Goal: Information Seeking & Learning: Learn about a topic

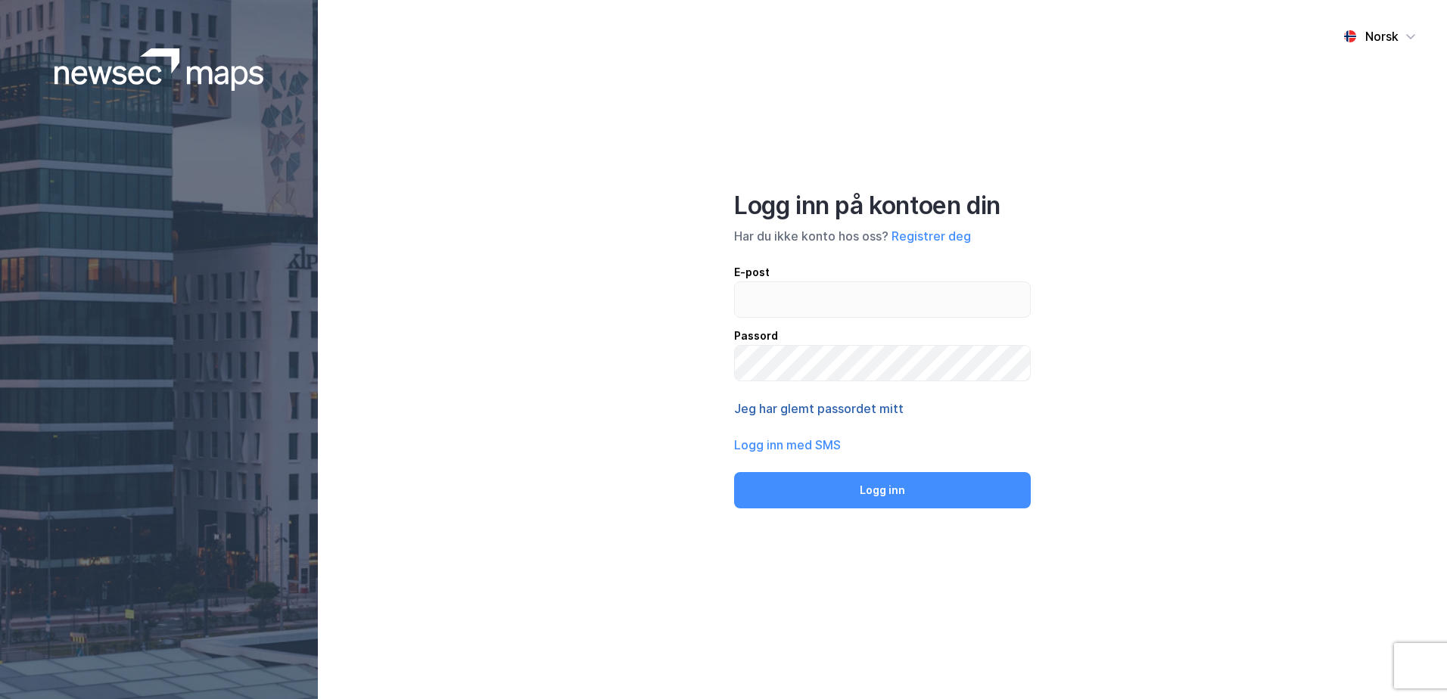
click at [758, 405] on button "Jeg har glemt passordet mitt" at bounding box center [819, 409] width 170 height 18
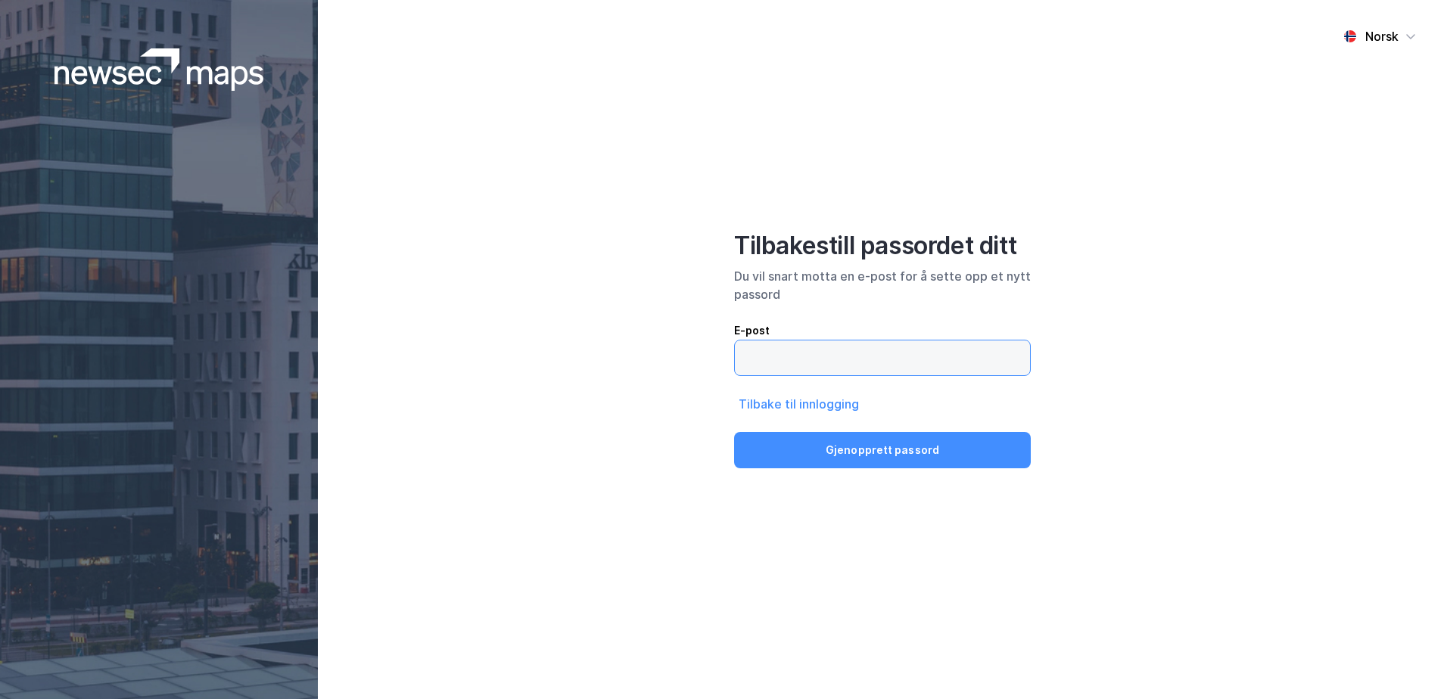
click at [774, 355] on input "email" at bounding box center [882, 358] width 295 height 35
click at [916, 355] on input "ole.fredrik.baadshaug@mollerieendom.no" at bounding box center [882, 358] width 295 height 35
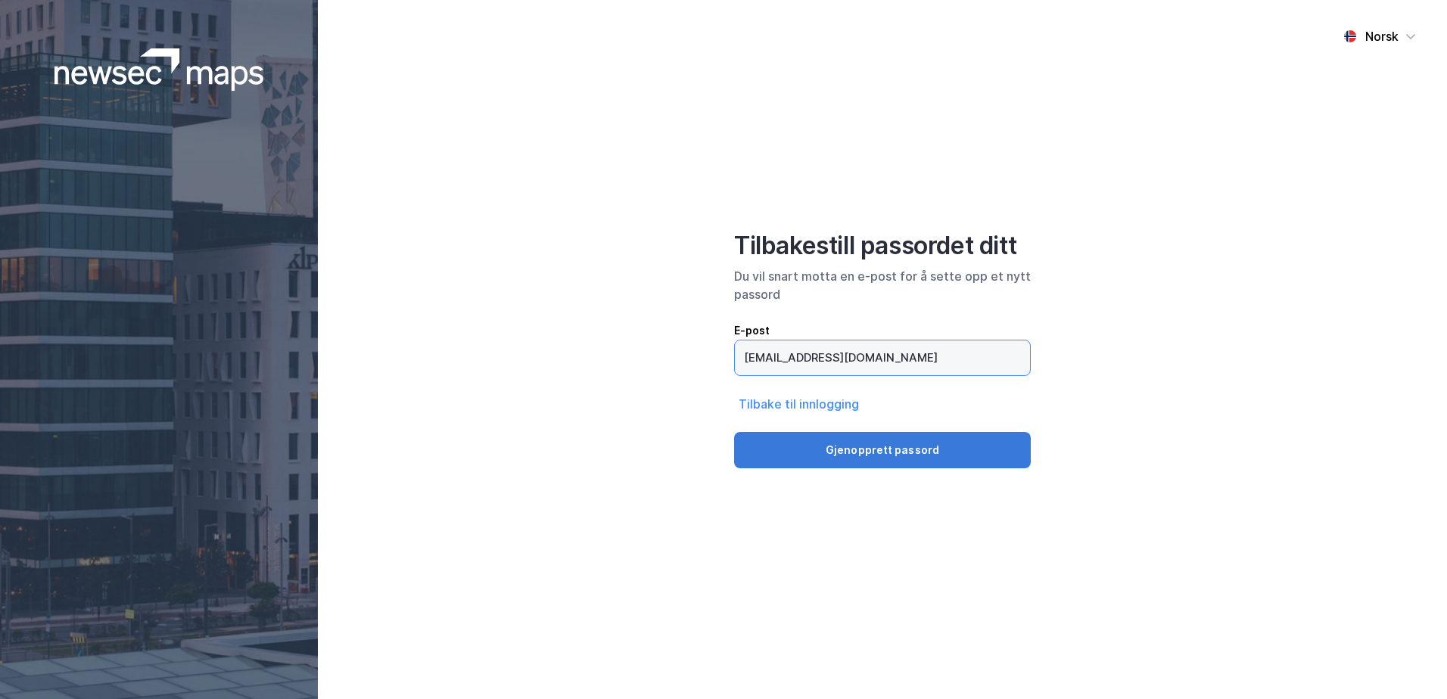
type input "ole.fredrik.baadshaug@mollereiendom.no"
click at [843, 450] on button "Gjenopprett passord" at bounding box center [882, 450] width 297 height 36
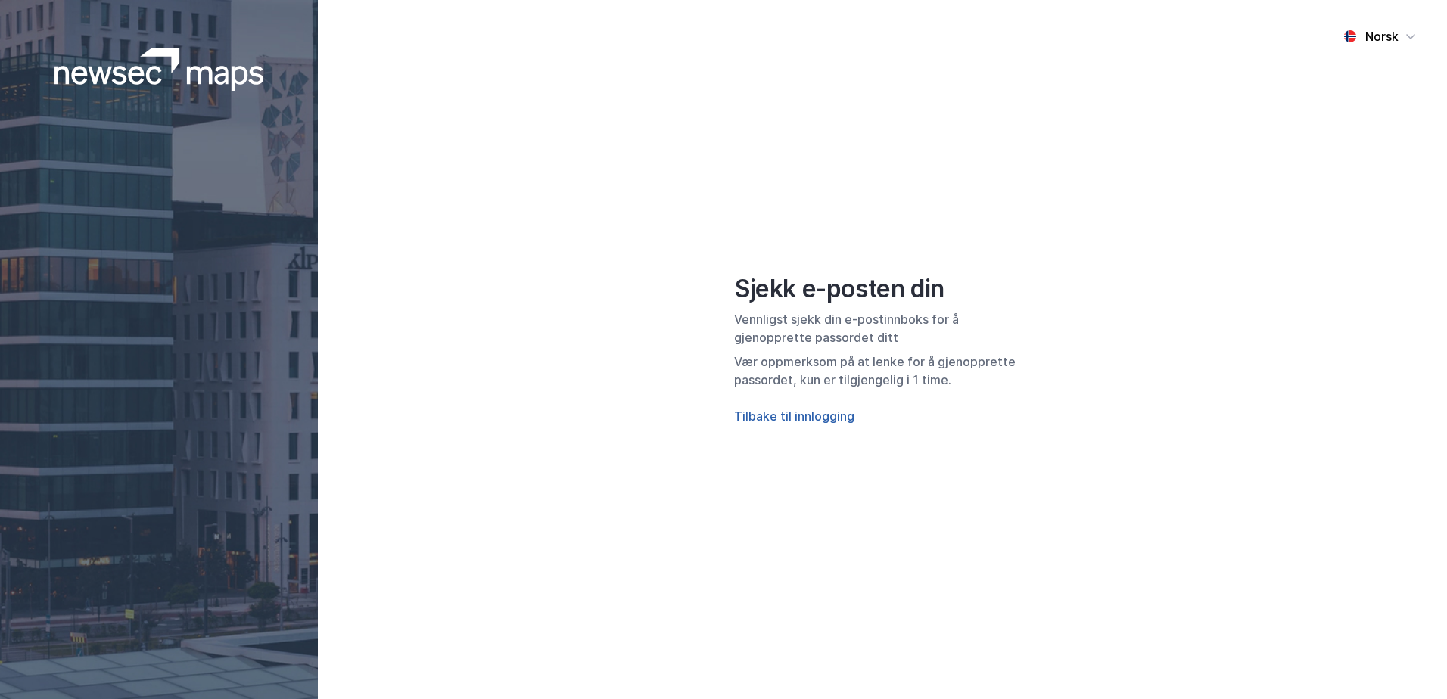
click at [792, 418] on button "Tilbake til innlogging" at bounding box center [794, 416] width 120 height 18
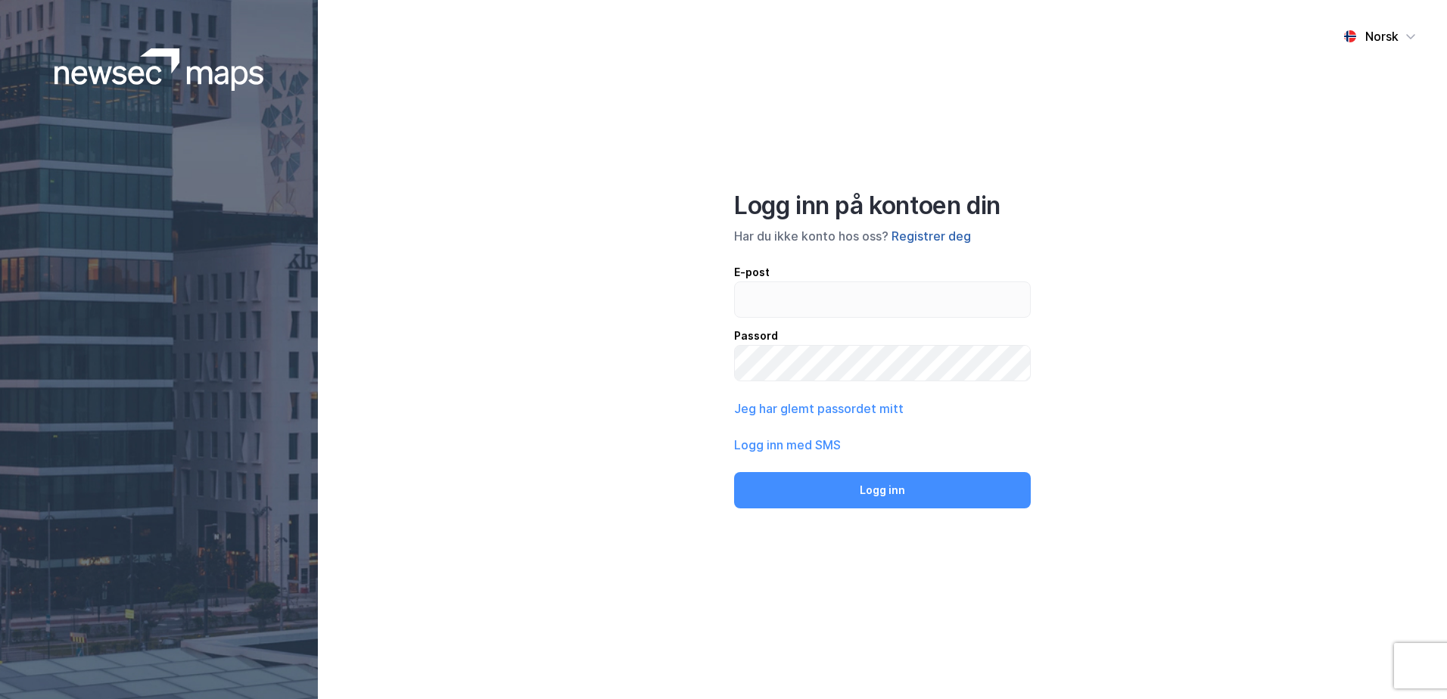
click at [924, 233] on button "Registrer deg" at bounding box center [931, 236] width 79 height 18
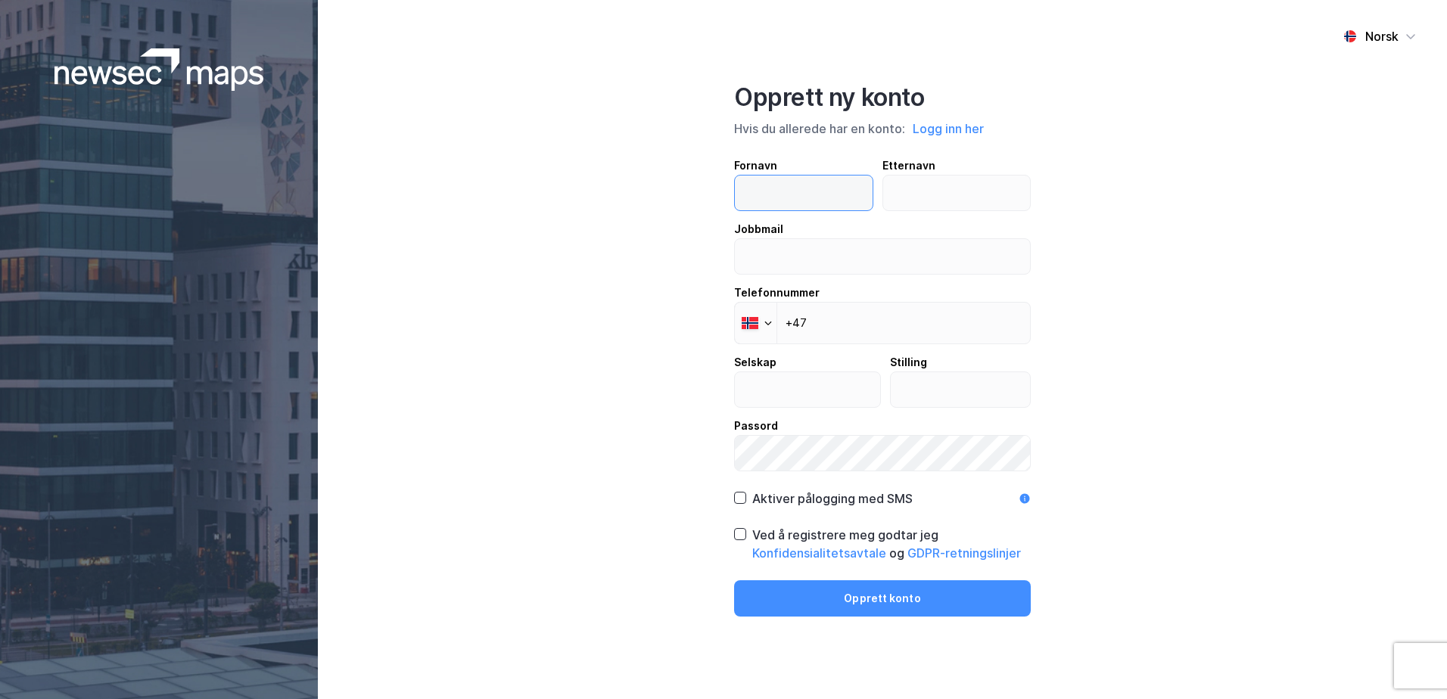
click at [772, 192] on input "text" at bounding box center [804, 193] width 138 height 35
type input "Ole Fredrik"
click at [920, 179] on input "text" at bounding box center [957, 193] width 148 height 35
type input "Baadshaug"
click at [896, 259] on input "email" at bounding box center [882, 256] width 295 height 35
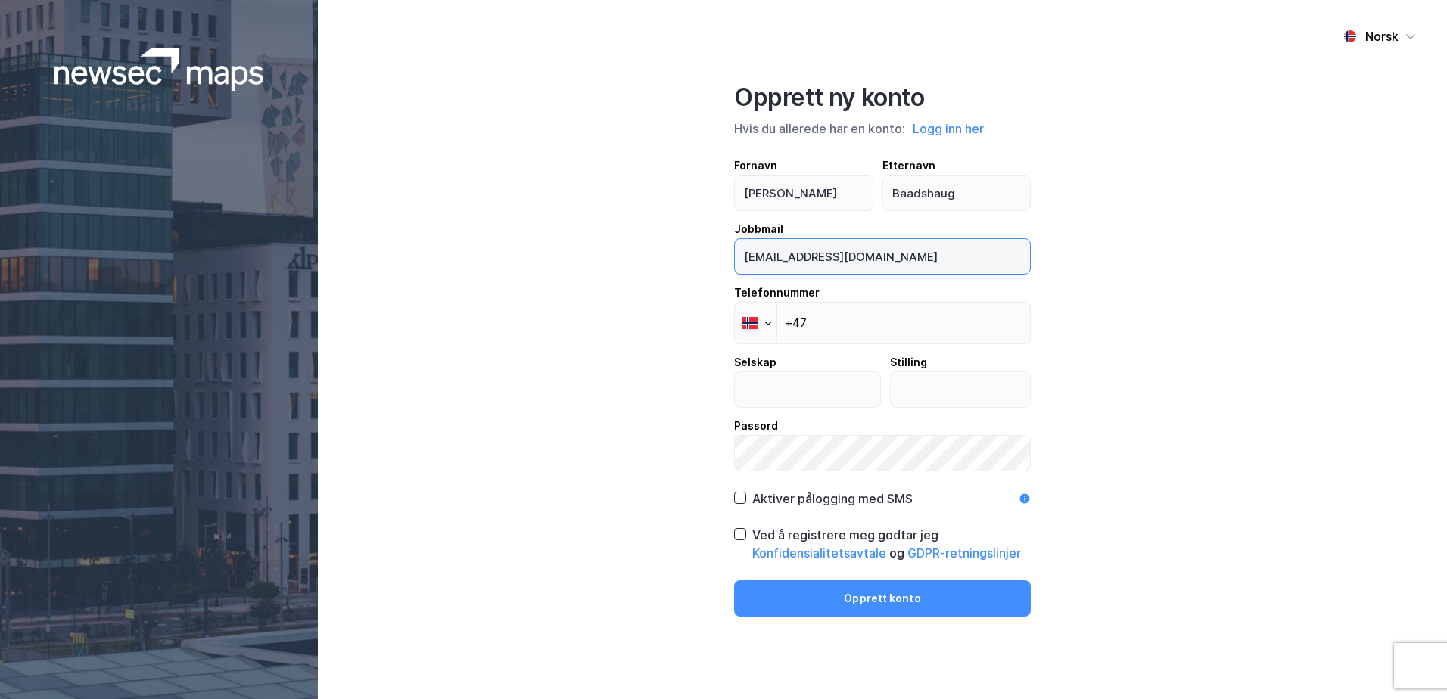
click at [814, 258] on input "ofb@mollerieendom.no" at bounding box center [882, 256] width 295 height 35
type input "ofb@mollereiendom.no"
click at [869, 319] on input "+47" at bounding box center [882, 323] width 297 height 42
type input "+47 414 79 789"
click at [846, 381] on input "text" at bounding box center [807, 389] width 145 height 35
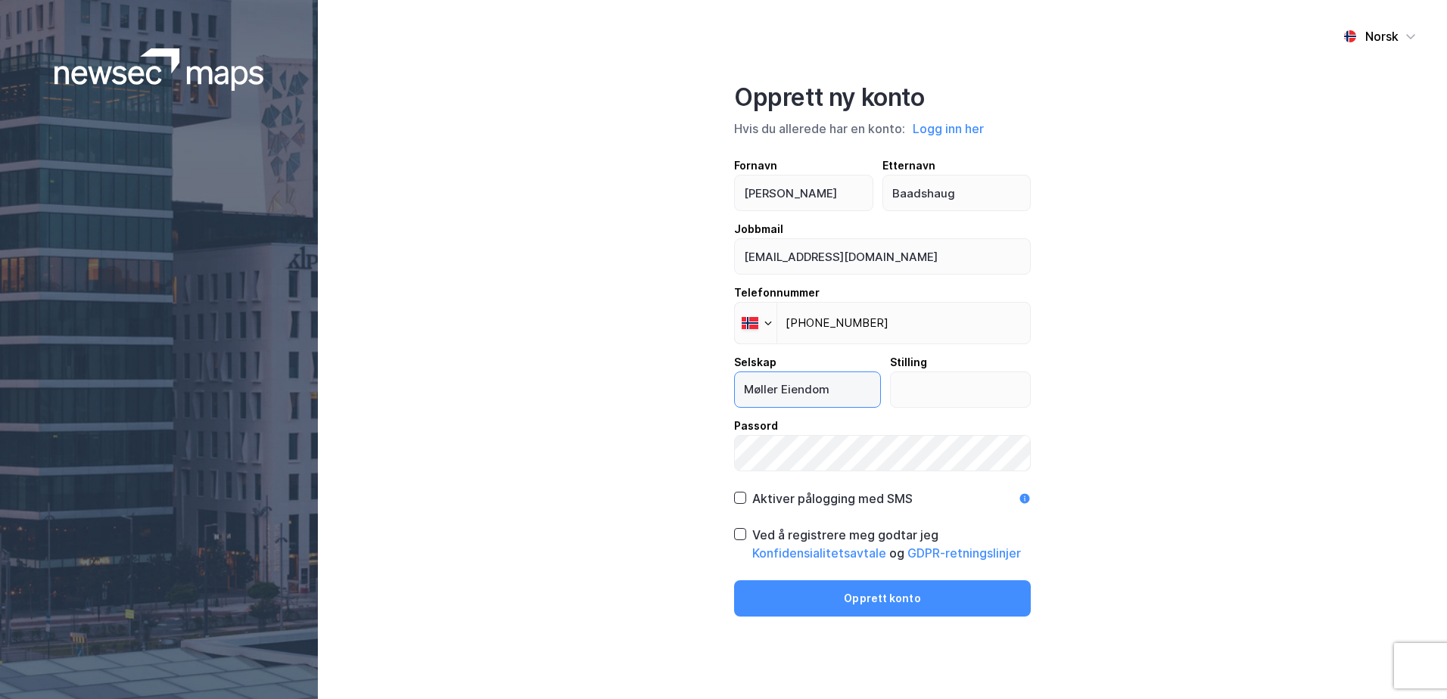
type input "Møller Eiendom"
click at [746, 534] on div at bounding box center [740, 534] width 12 height 12
click at [1023, 497] on icon at bounding box center [1025, 499] width 10 height 10
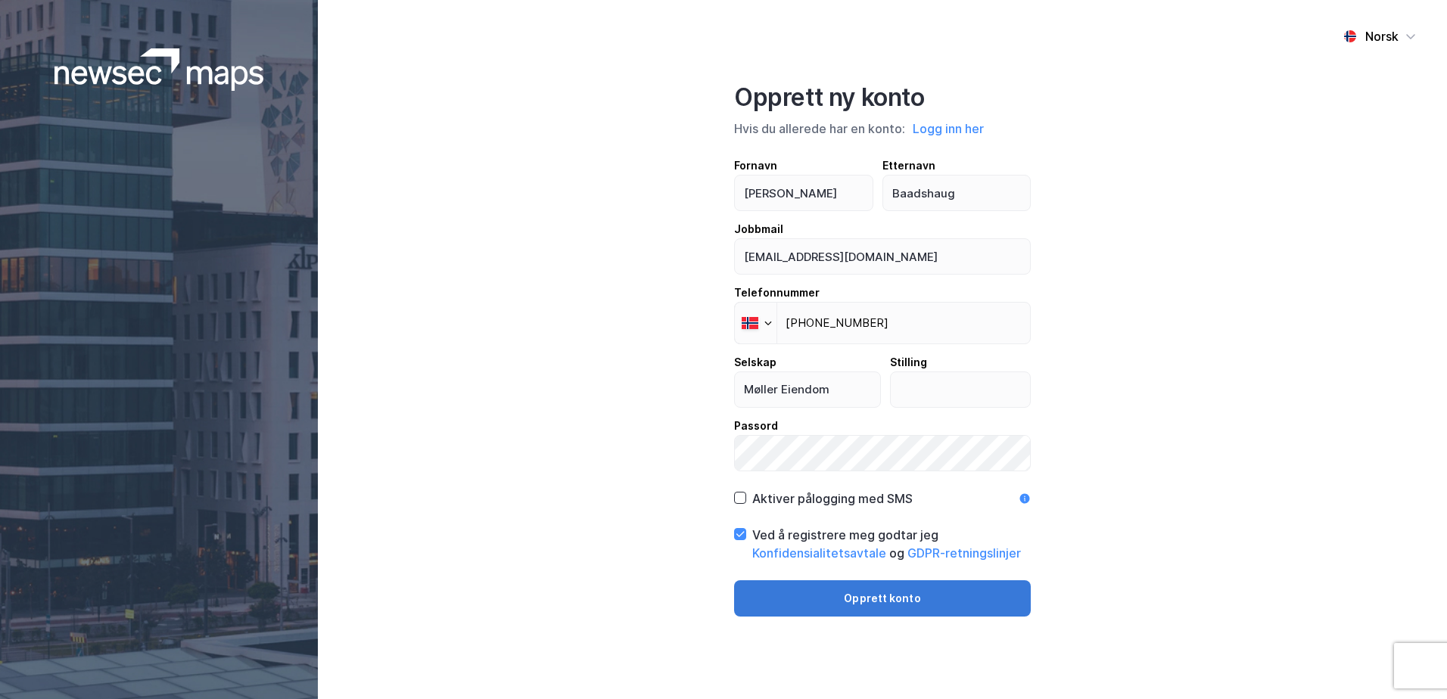
click at [883, 607] on button "Opprett konto" at bounding box center [882, 599] width 297 height 36
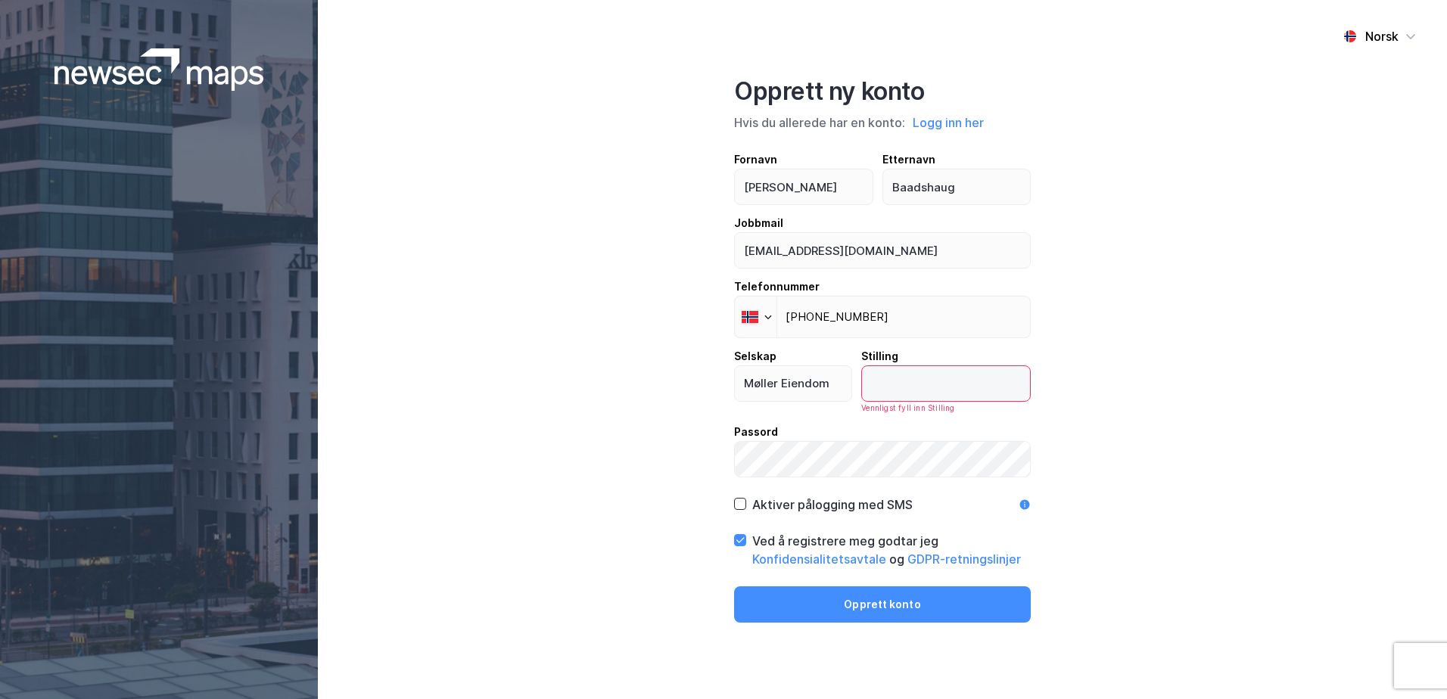
click at [935, 390] on input "text" at bounding box center [946, 383] width 168 height 35
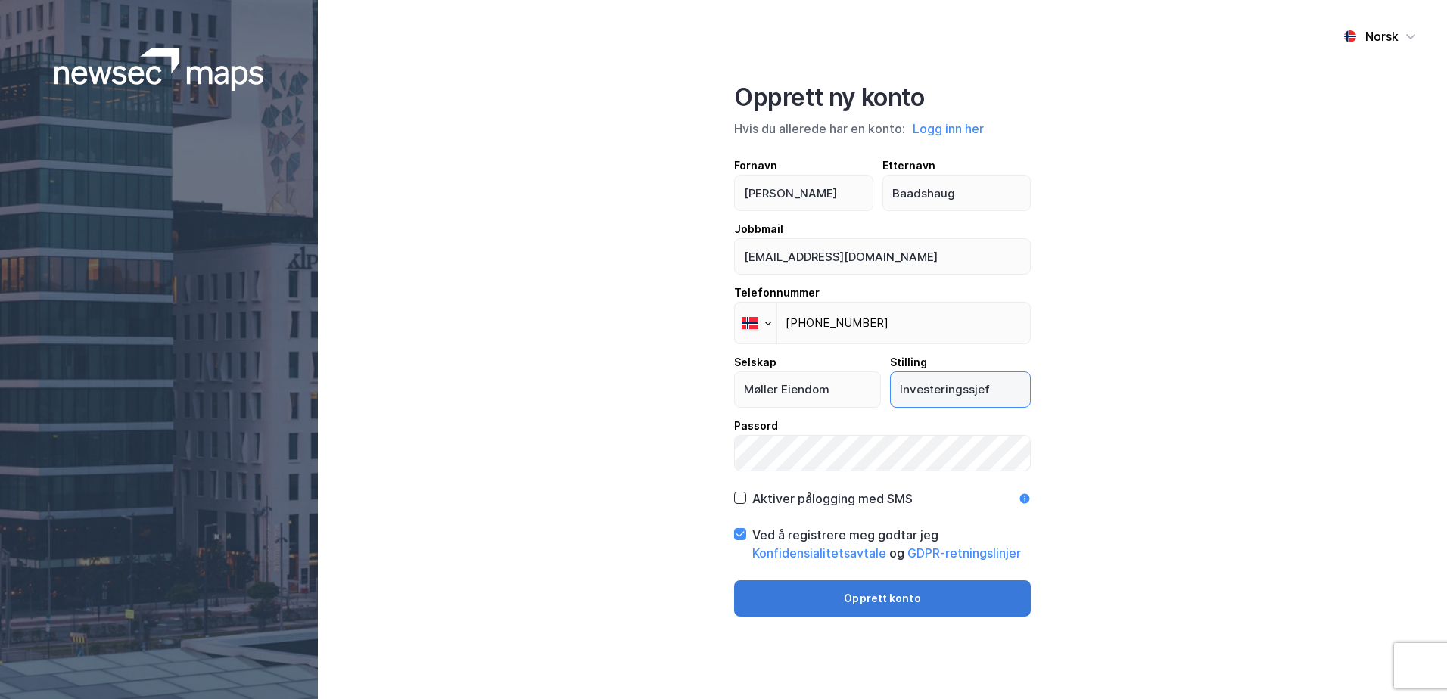
type input "Investeringssjef"
click at [837, 605] on button "Opprett konto" at bounding box center [882, 599] width 297 height 36
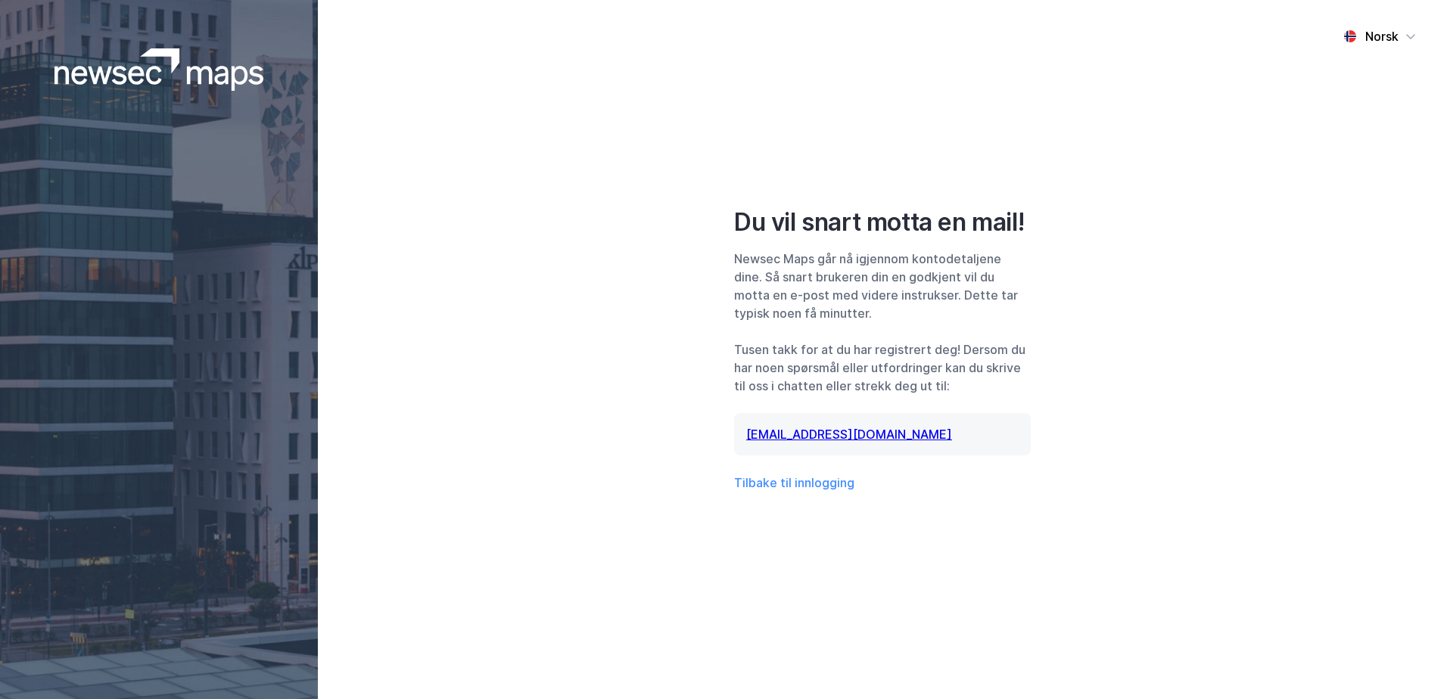
click at [936, 268] on div "Newsec Maps går nå igjennom kontodetaljene dine. Så snart brukeren din en godkj…" at bounding box center [882, 286] width 297 height 73
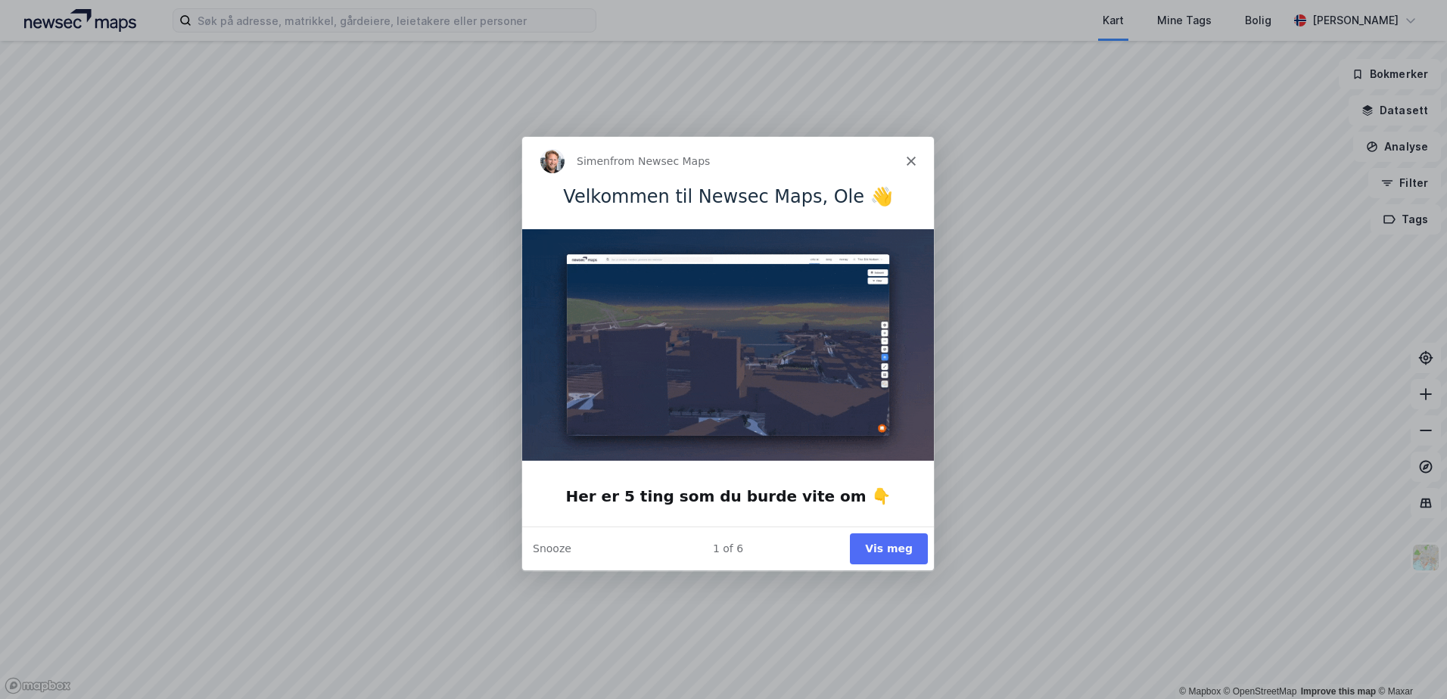
click at [895, 542] on button "Vis meg" at bounding box center [888, 548] width 78 height 31
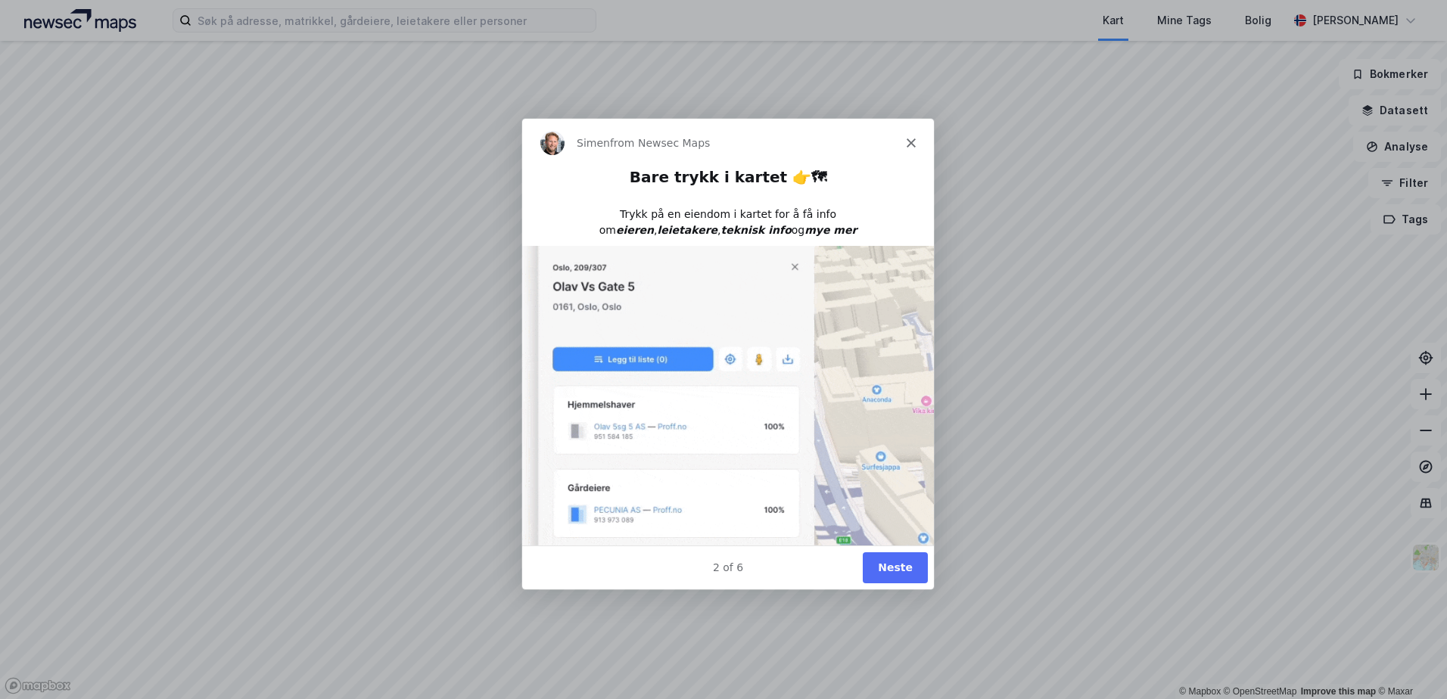
click at [889, 565] on button "Neste" at bounding box center [894, 567] width 65 height 31
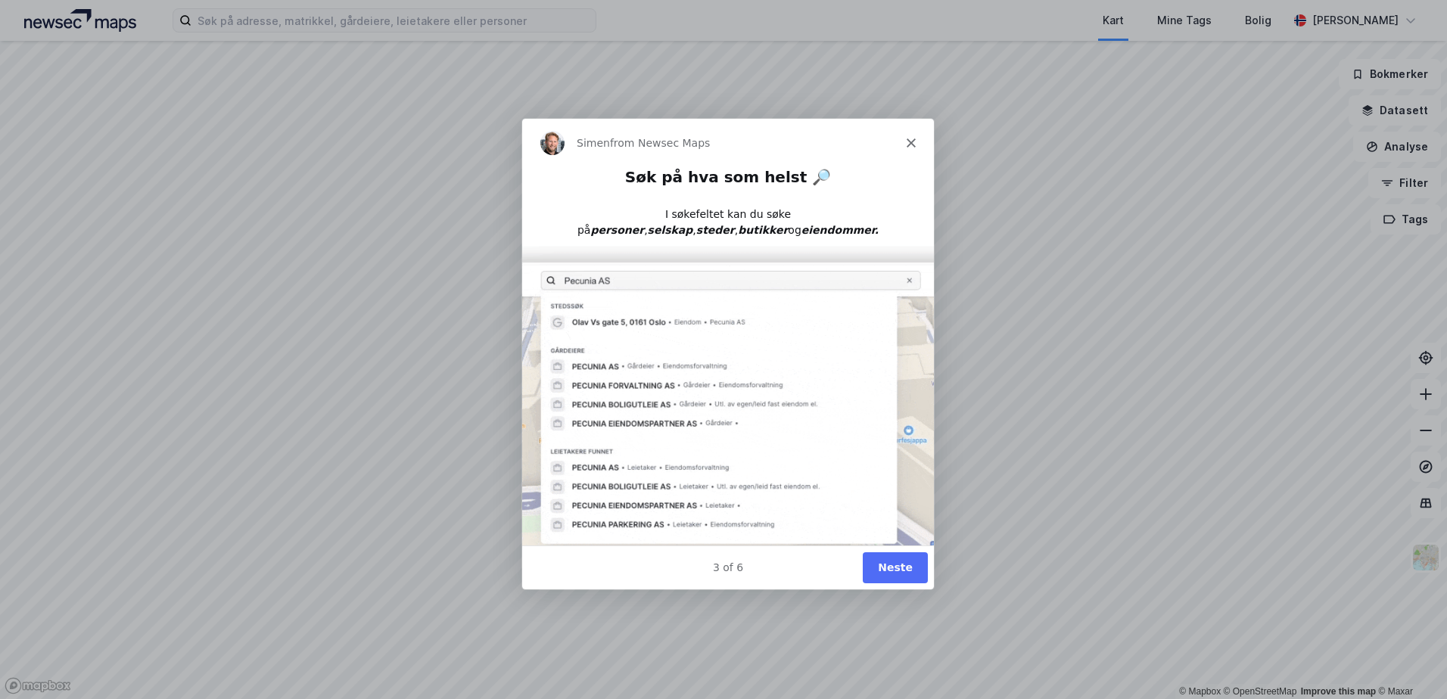
click at [891, 565] on button "Neste" at bounding box center [894, 567] width 65 height 31
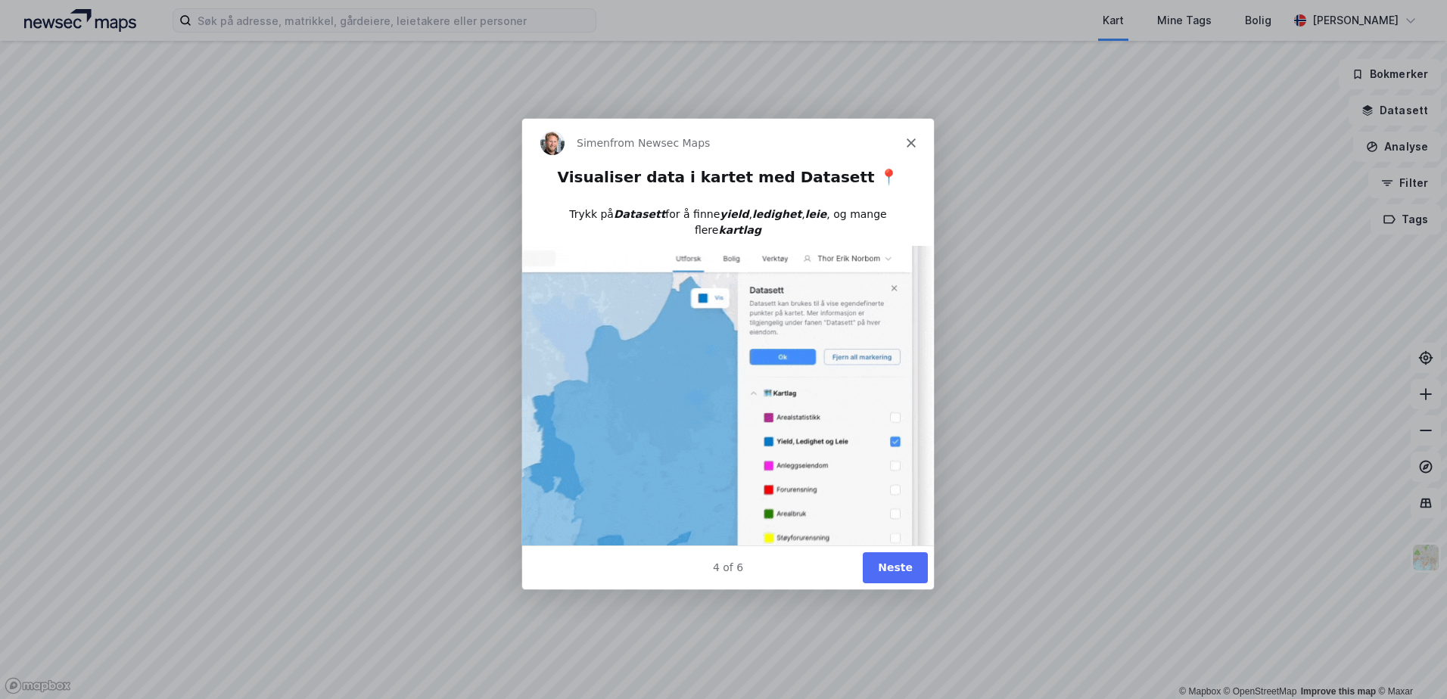
click at [895, 565] on button "Neste" at bounding box center [894, 567] width 65 height 31
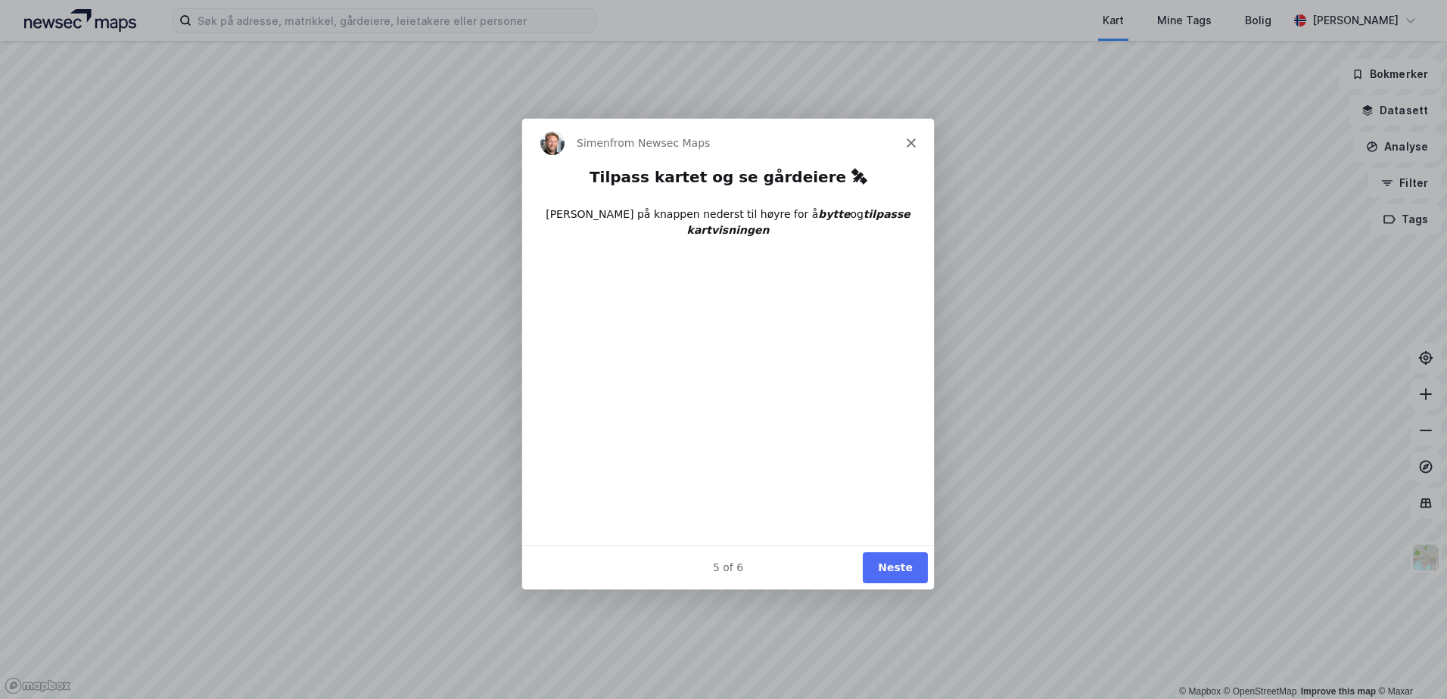
click at [895, 565] on button "Neste" at bounding box center [894, 567] width 65 height 31
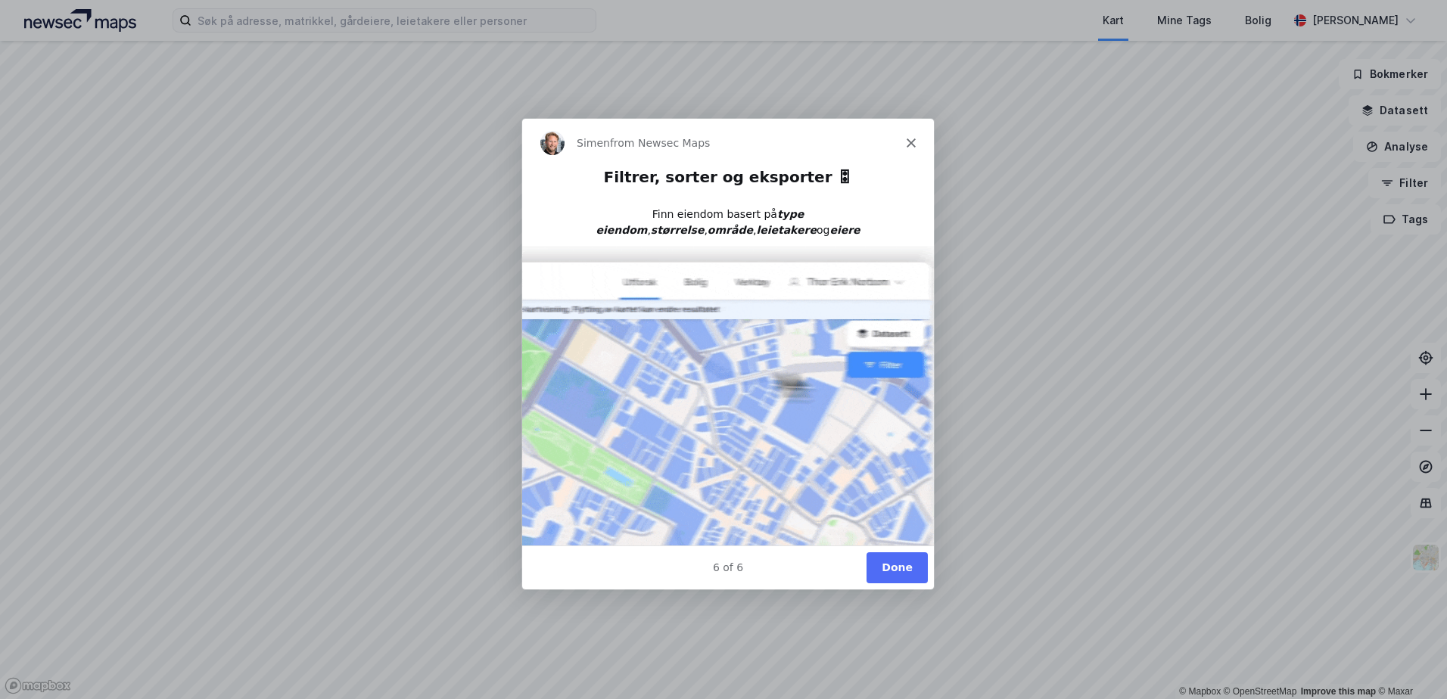
click at [914, 560] on button "Done" at bounding box center [896, 567] width 61 height 31
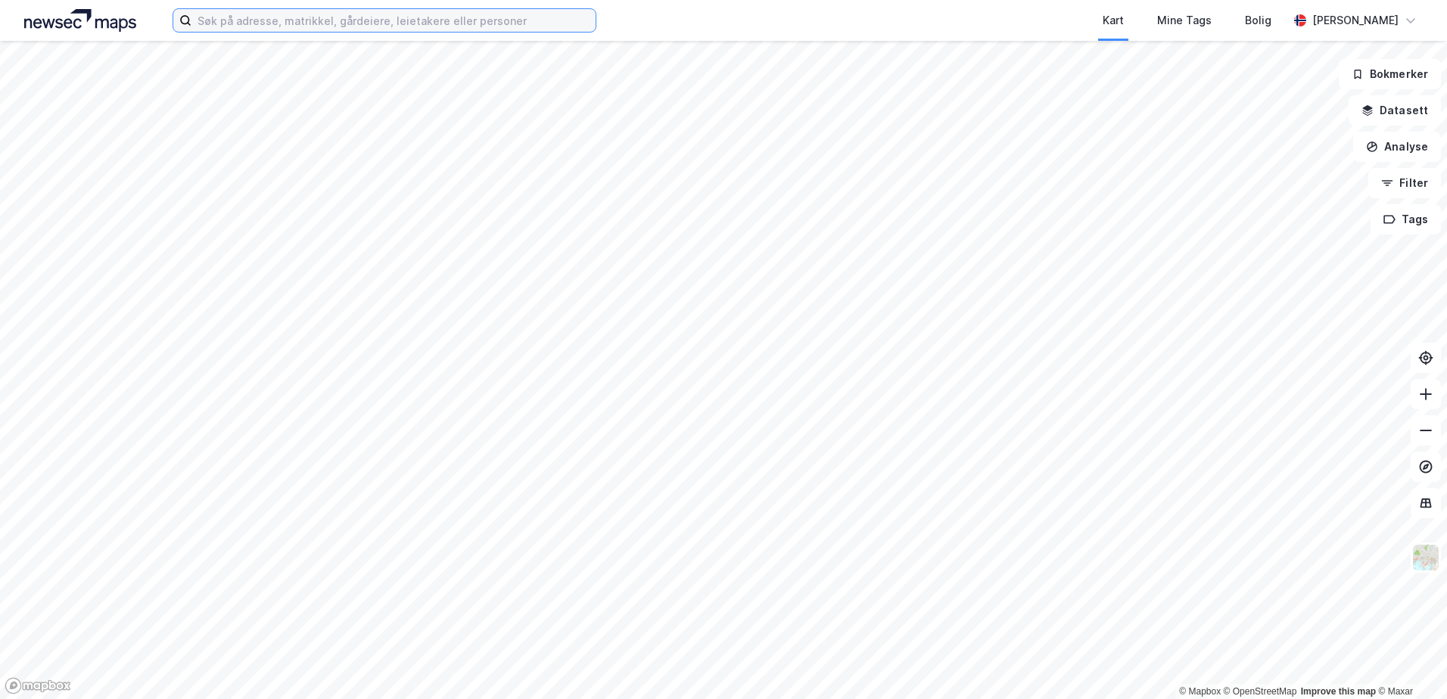
click at [256, 26] on input at bounding box center [393, 20] width 404 height 23
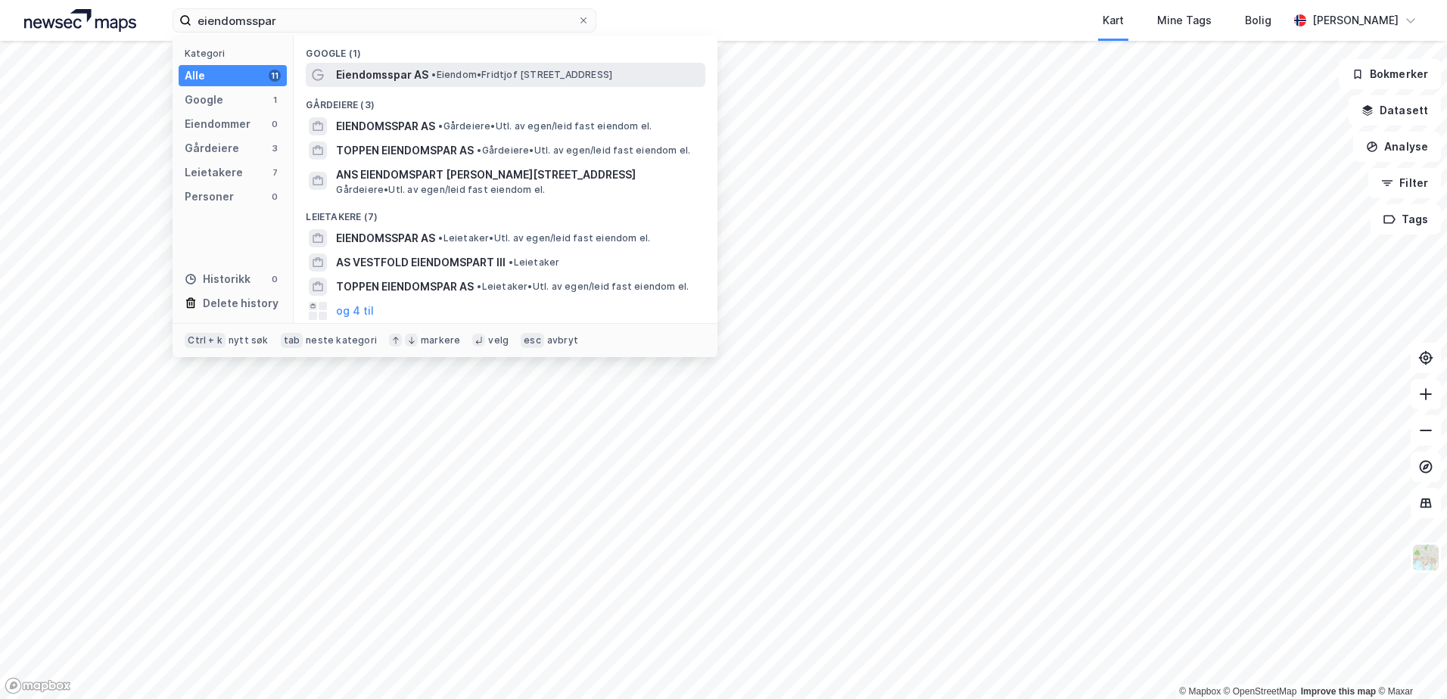
click at [398, 74] on span "Eiendomsspar AS" at bounding box center [382, 75] width 92 height 18
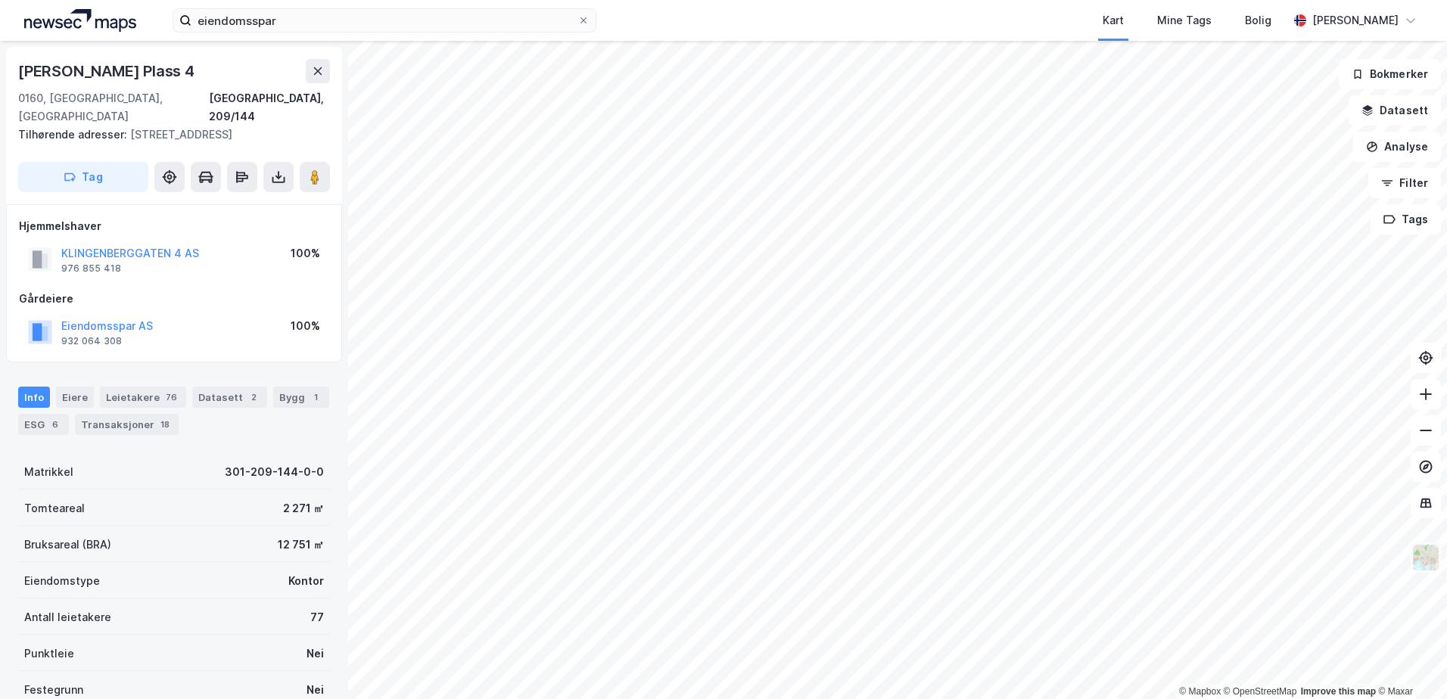
click at [1427, 553] on img at bounding box center [1426, 557] width 29 height 29
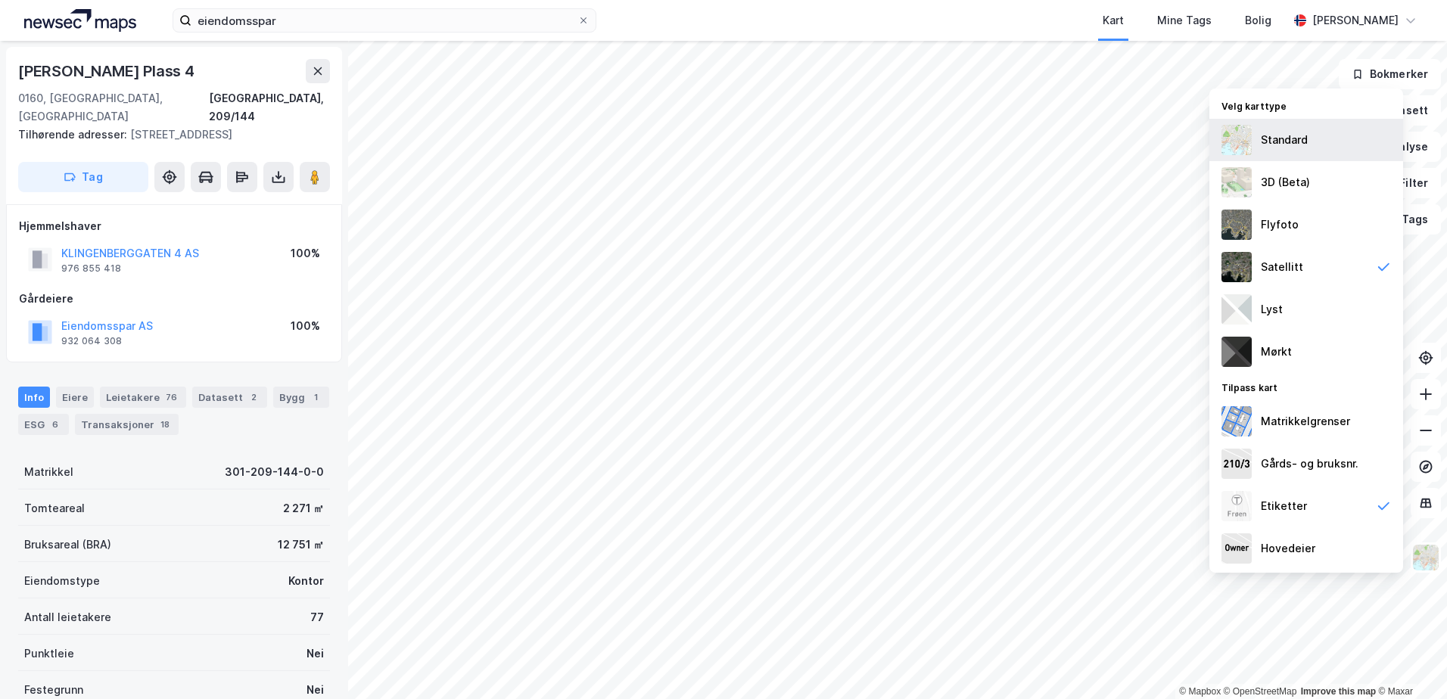
click at [1291, 135] on div "Standard" at bounding box center [1284, 140] width 47 height 18
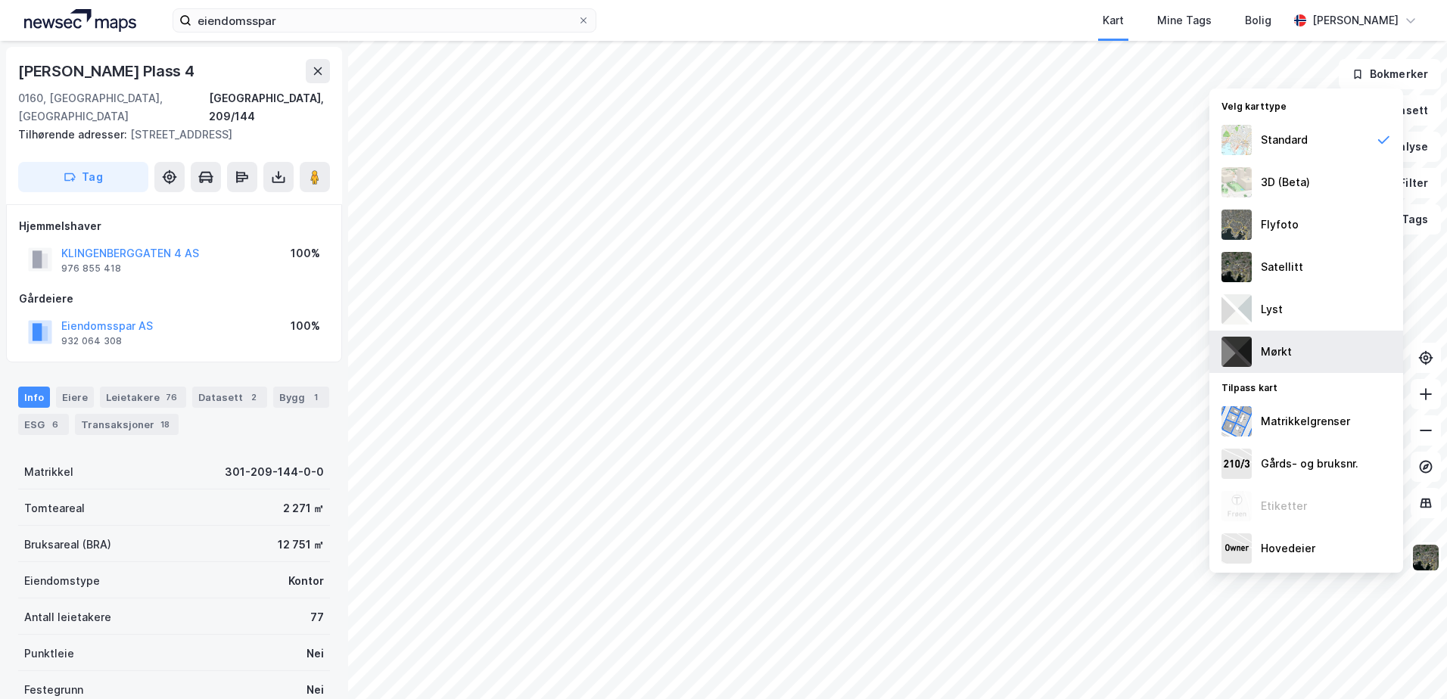
scroll to position [2, 0]
click at [314, 70] on icon at bounding box center [318, 70] width 12 height 12
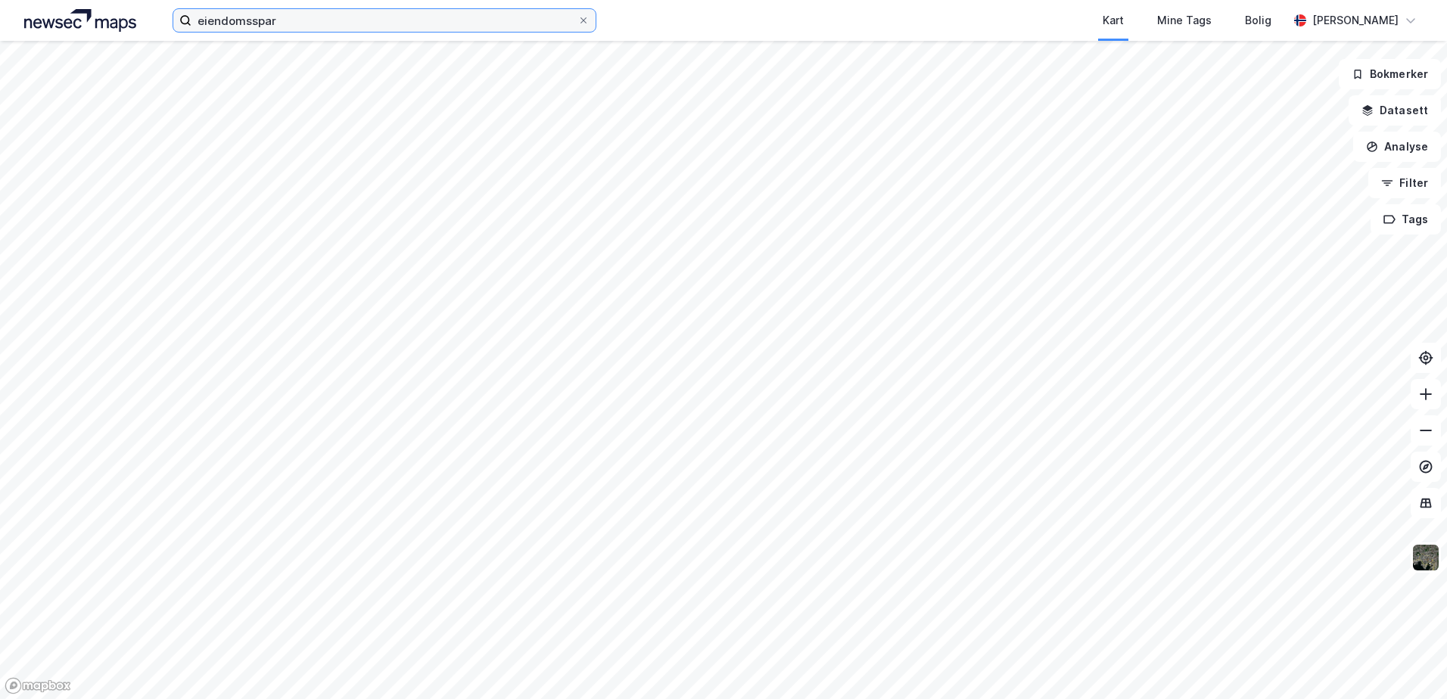
click at [286, 26] on input "eiendomsspar" at bounding box center [384, 20] width 386 height 23
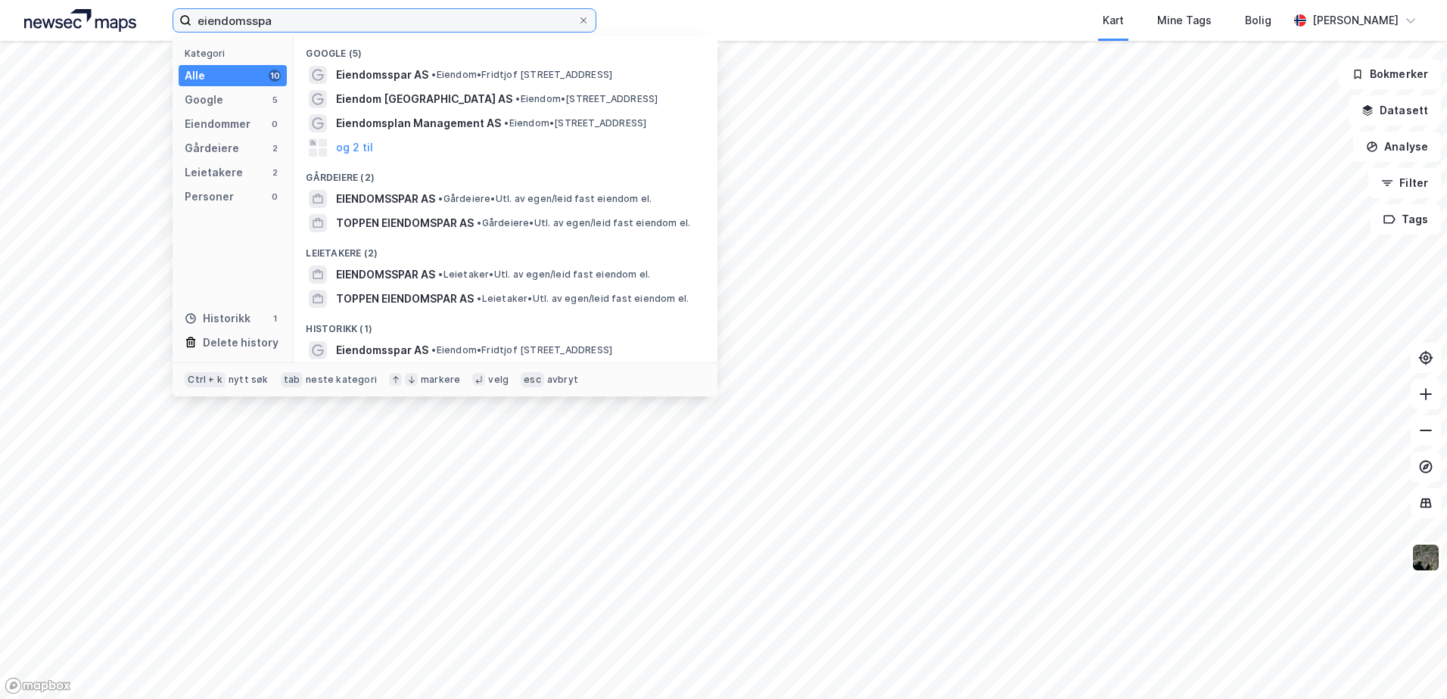
type input "eiendomsspar"
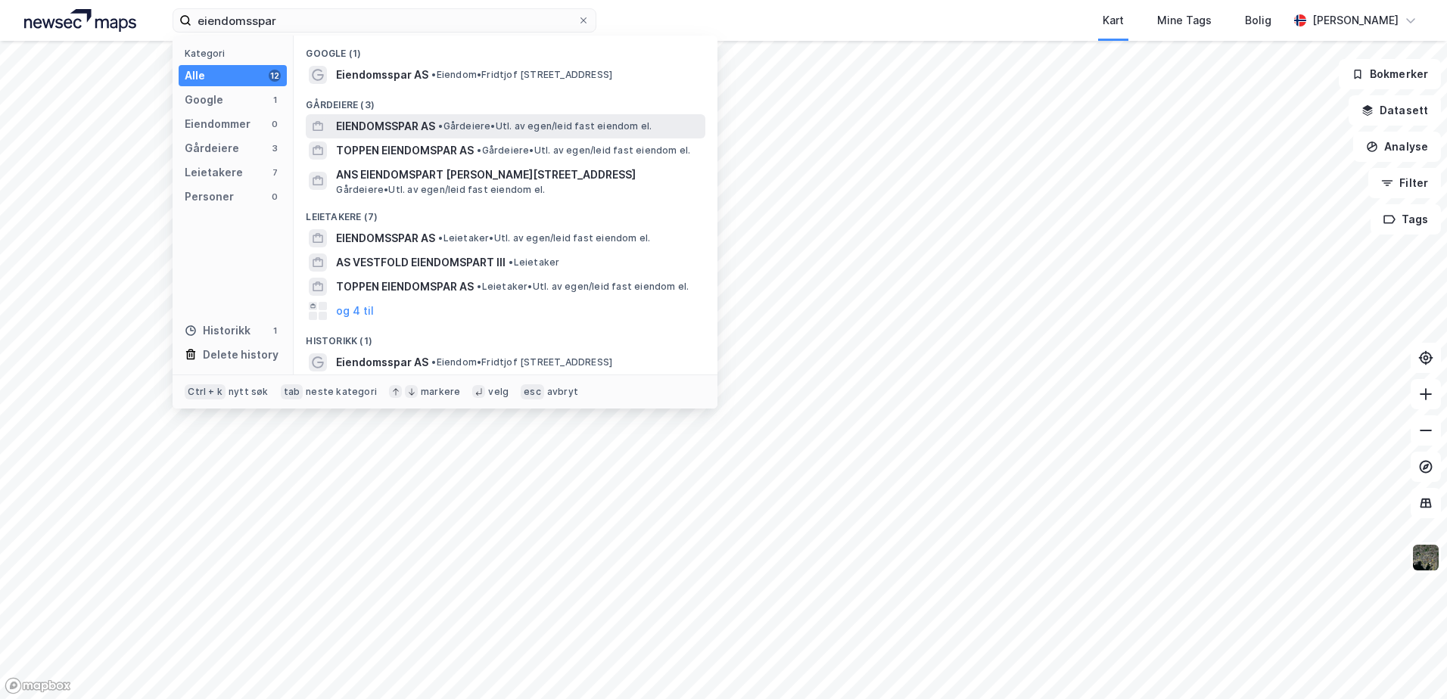
click at [392, 126] on span "EIENDOMSSPAR AS" at bounding box center [385, 126] width 99 height 18
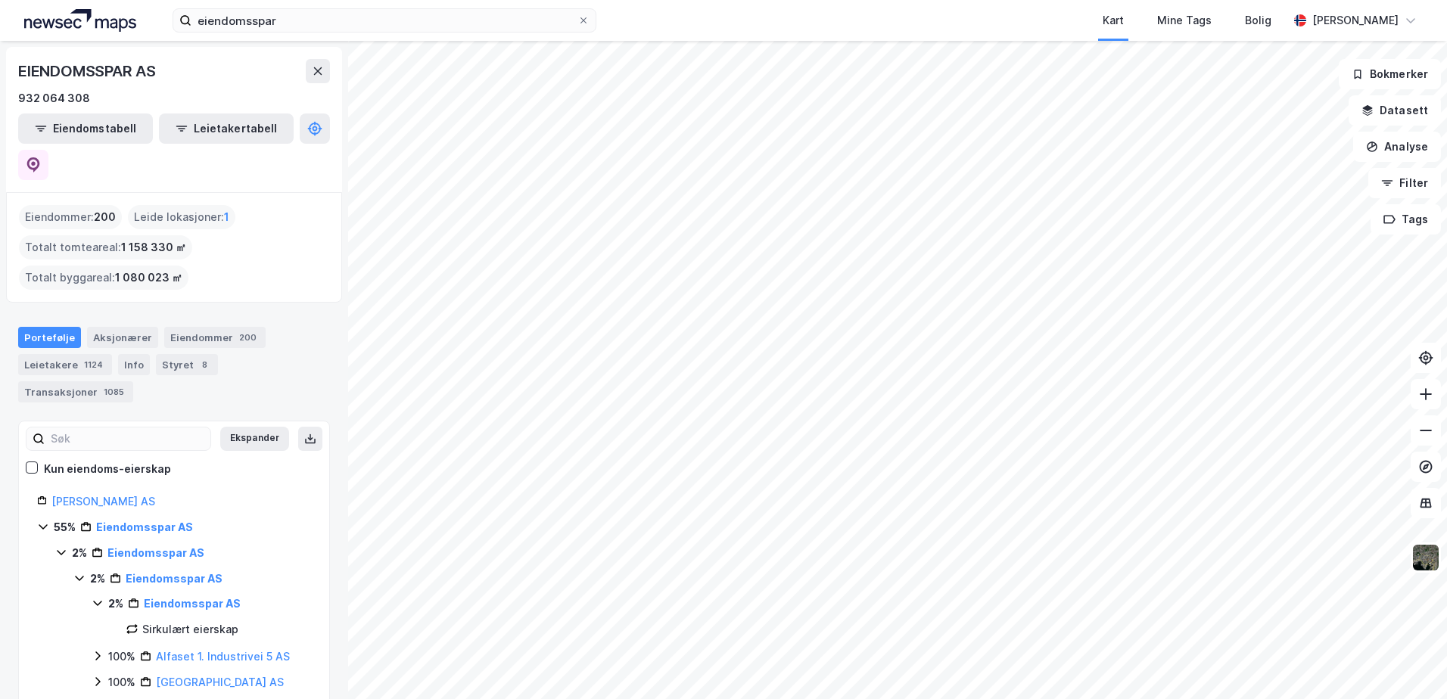
click at [884, 699] on html "eiendomsspar Kart Mine Tags Bolig Ole Fredrik Baadshaug © Mapbox © OpenStreetMa…" at bounding box center [723, 349] width 1447 height 699
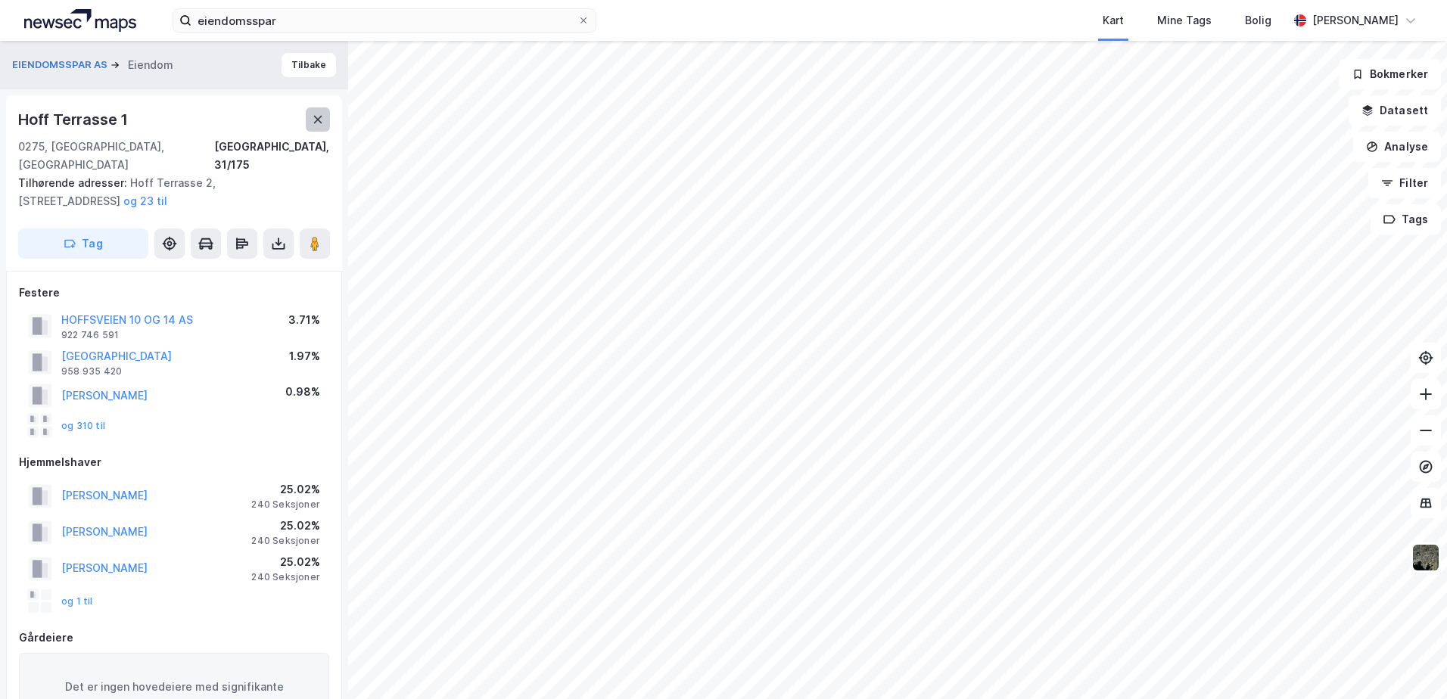
click at [318, 118] on icon at bounding box center [318, 120] width 12 height 12
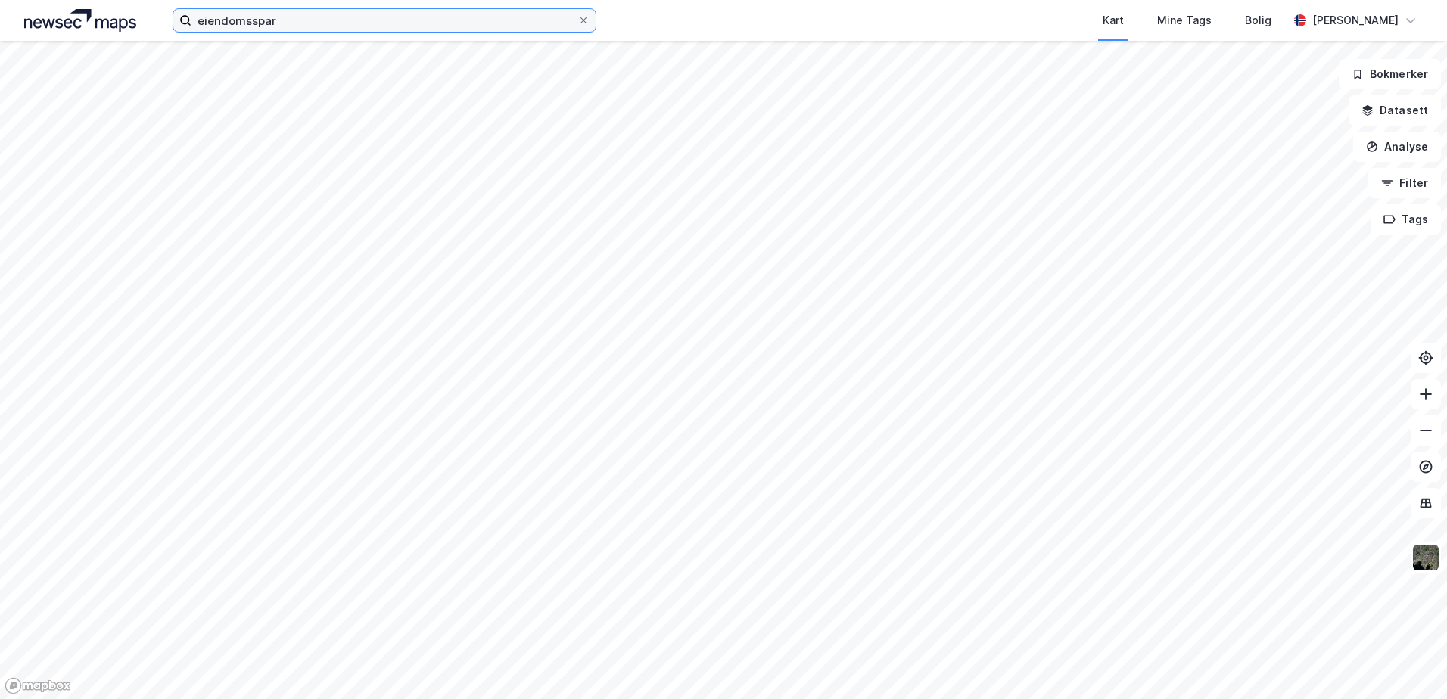
click at [307, 24] on input "eiendomsspar" at bounding box center [384, 20] width 386 height 23
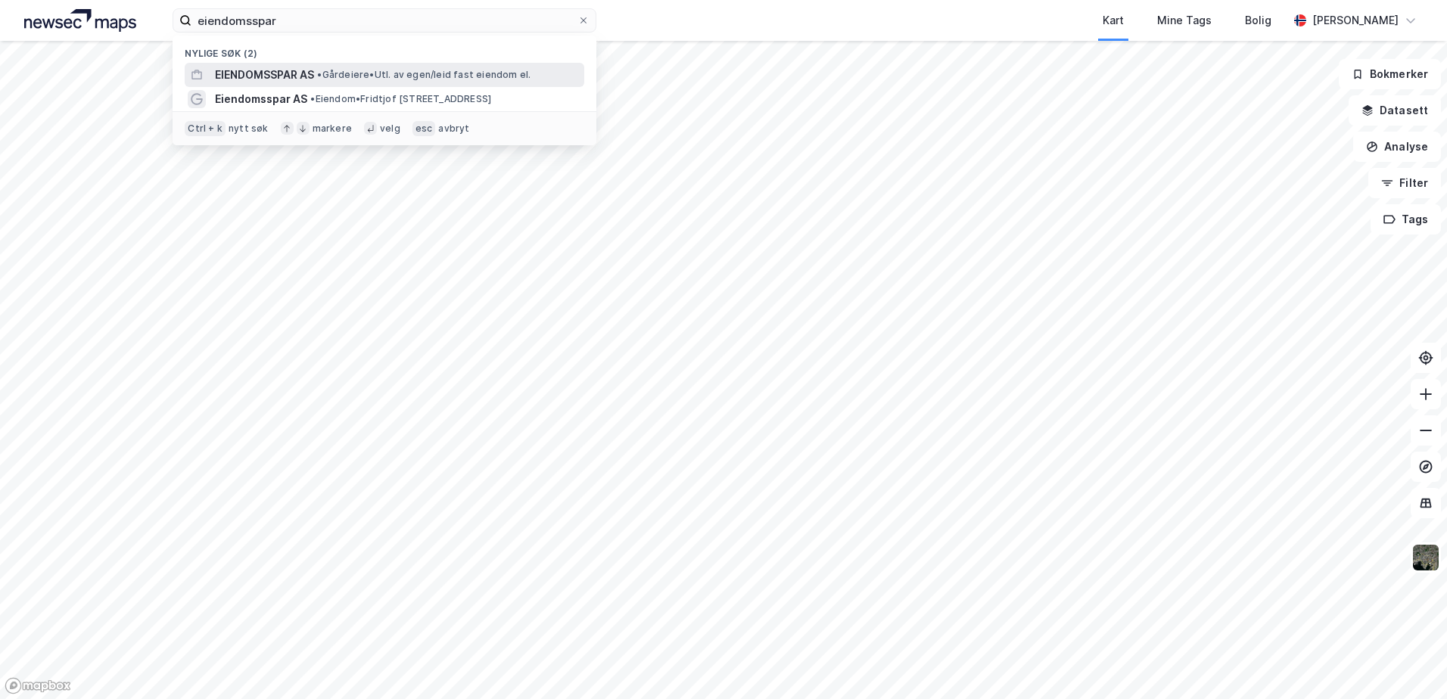
click at [295, 70] on span "EIENDOMSSPAR AS" at bounding box center [264, 75] width 99 height 18
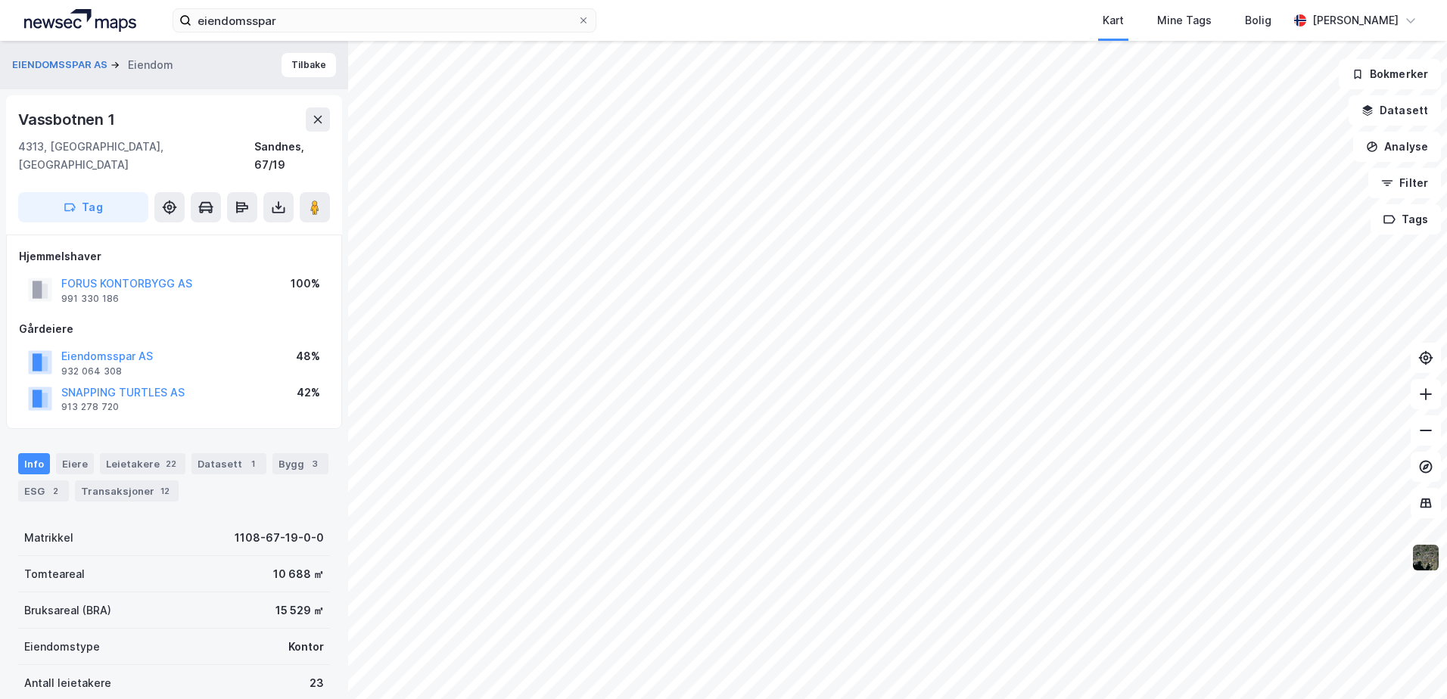
scroll to position [1, 0]
click at [70, 60] on button "EIENDOMSSPAR AS" at bounding box center [61, 64] width 98 height 15
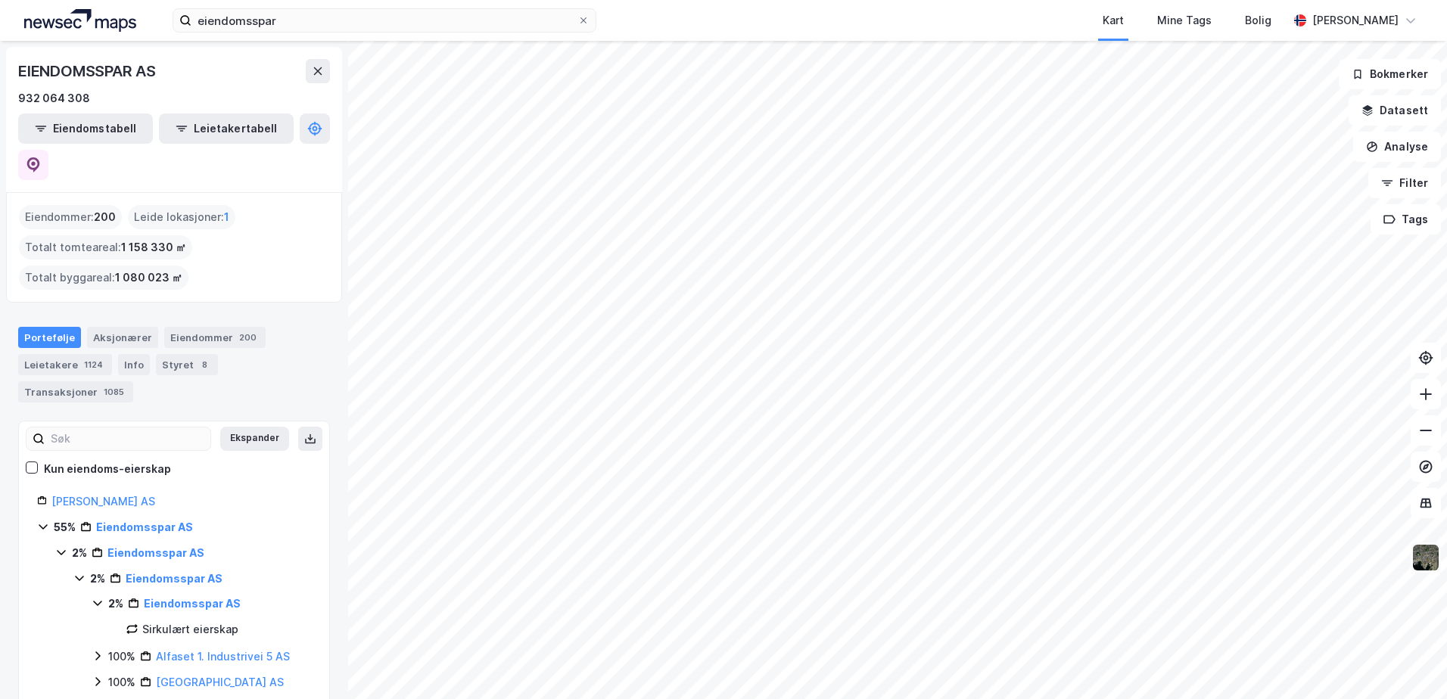
click at [1432, 563] on img at bounding box center [1426, 557] width 29 height 29
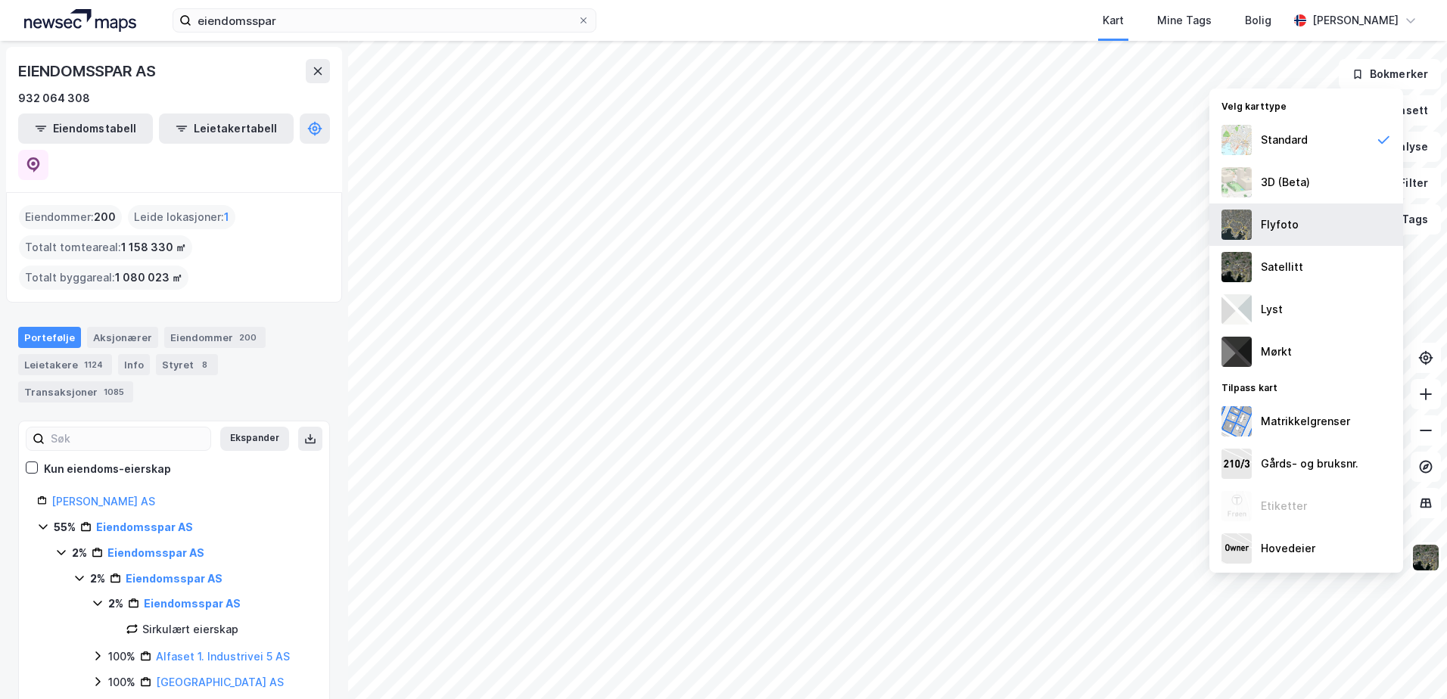
click at [1278, 230] on div "Flyfoto" at bounding box center [1280, 225] width 38 height 18
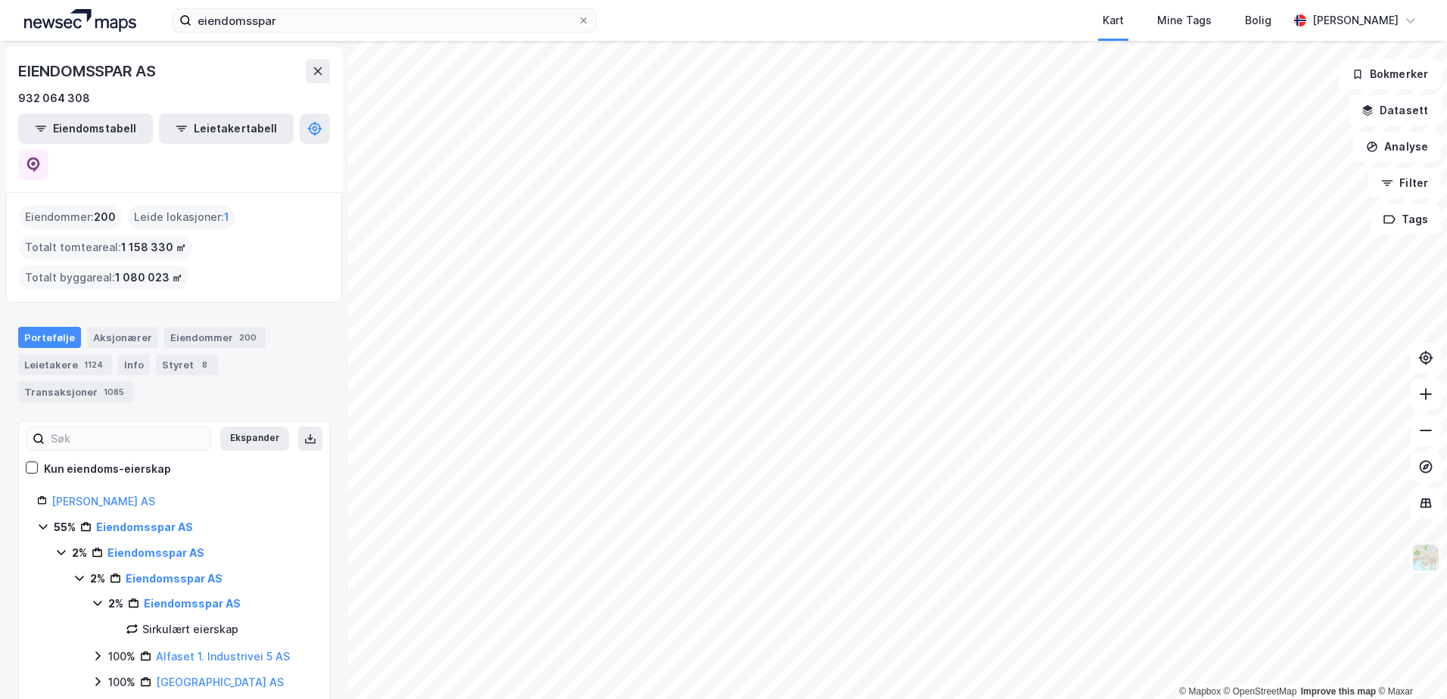
click at [1424, 559] on img at bounding box center [1426, 557] width 29 height 29
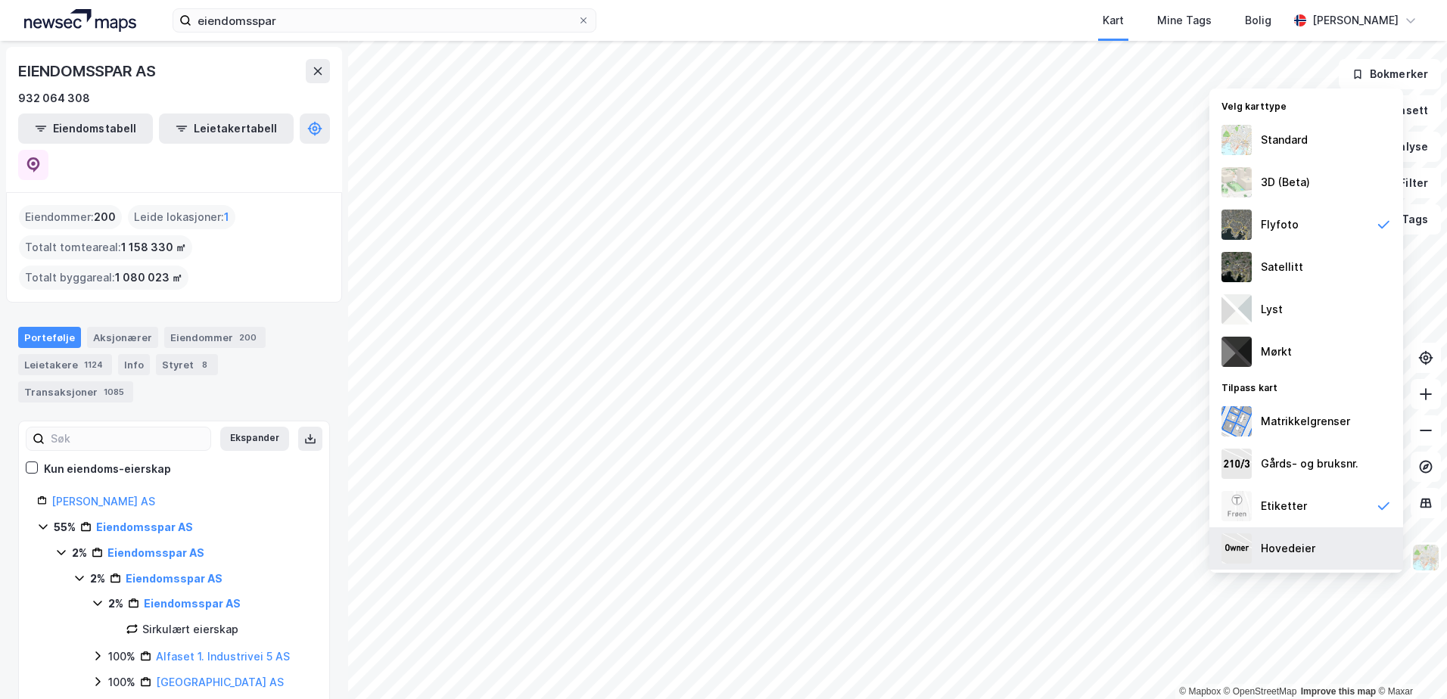
click at [1294, 551] on div "Hovedeier" at bounding box center [1288, 549] width 54 height 18
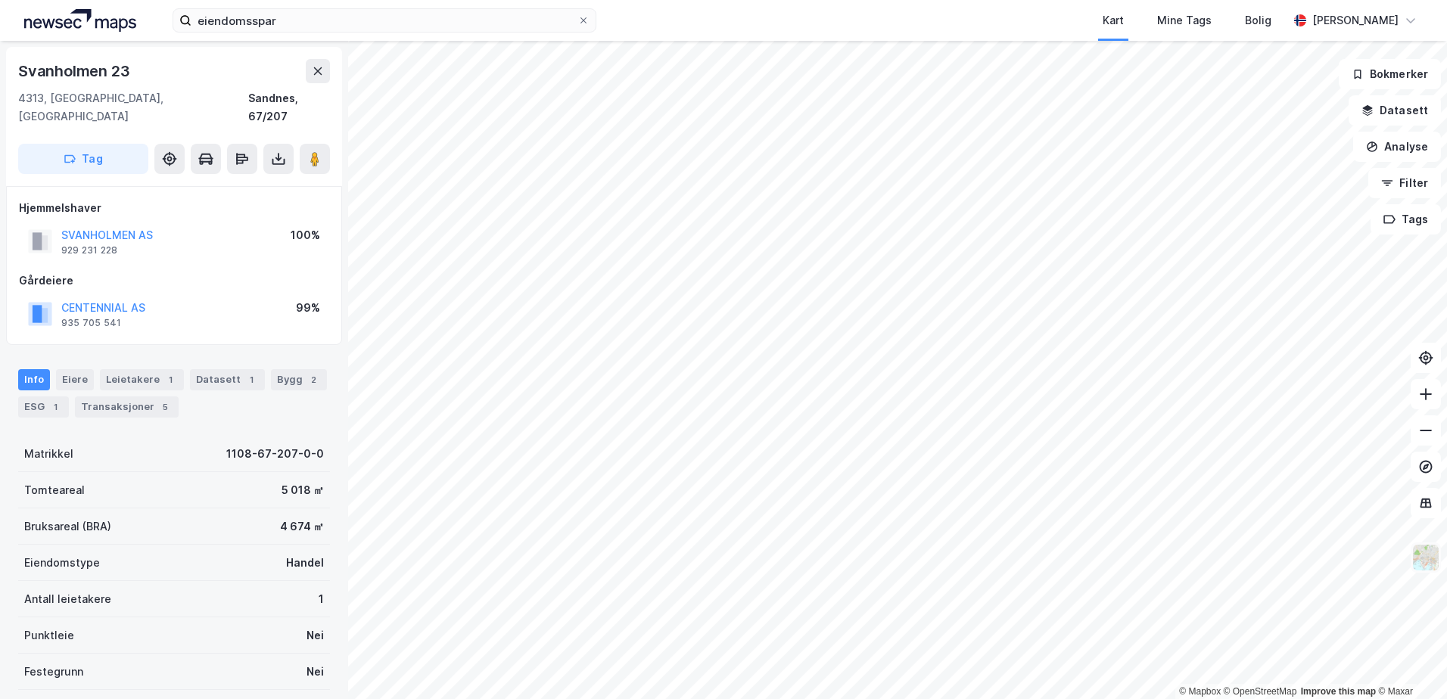
scroll to position [1, 0]
click at [1421, 564] on img at bounding box center [1426, 557] width 29 height 29
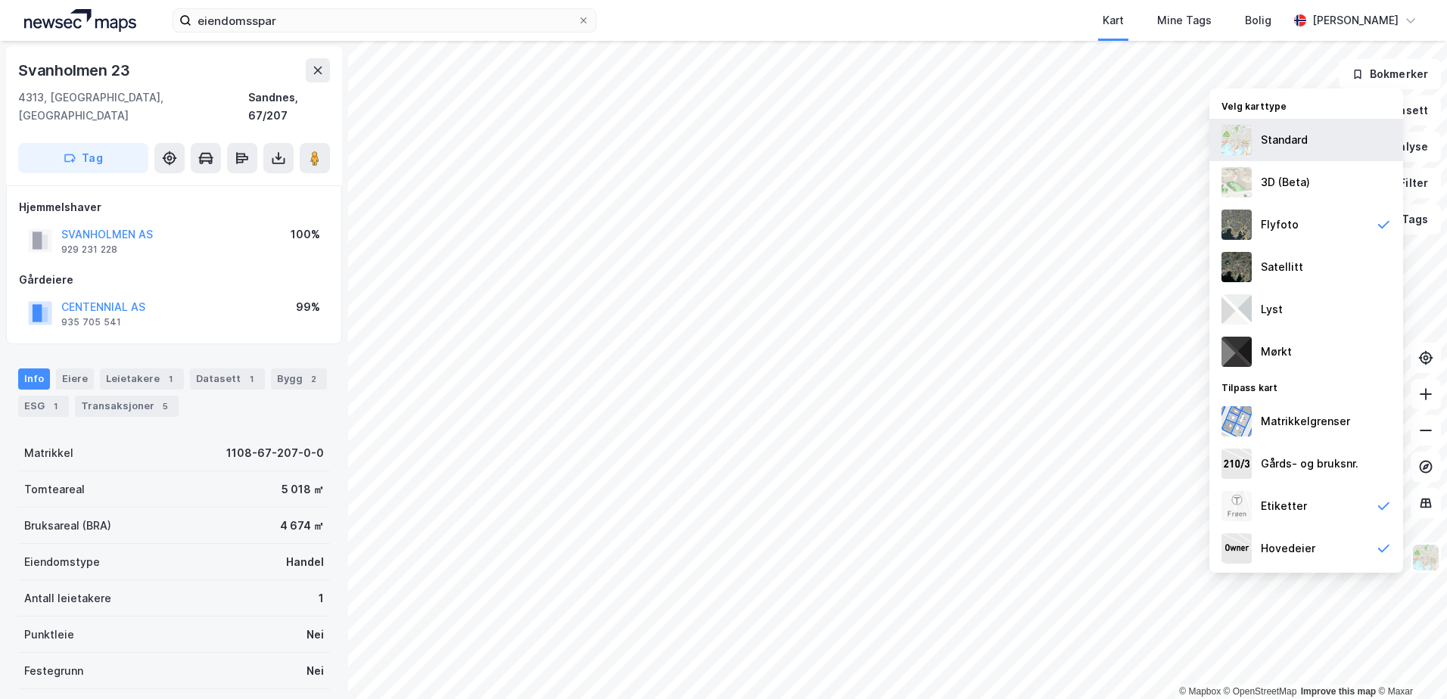
click at [1291, 142] on div "Standard" at bounding box center [1284, 140] width 47 height 18
